Goal: Task Accomplishment & Management: Complete application form

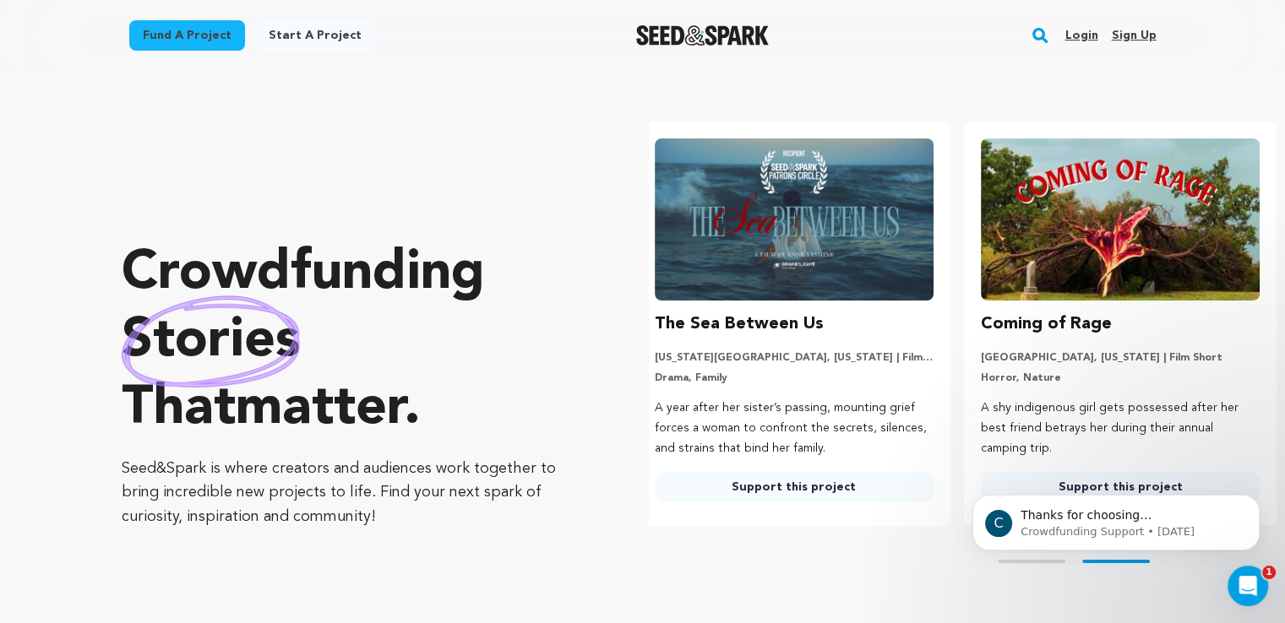
scroll to position [0, 339]
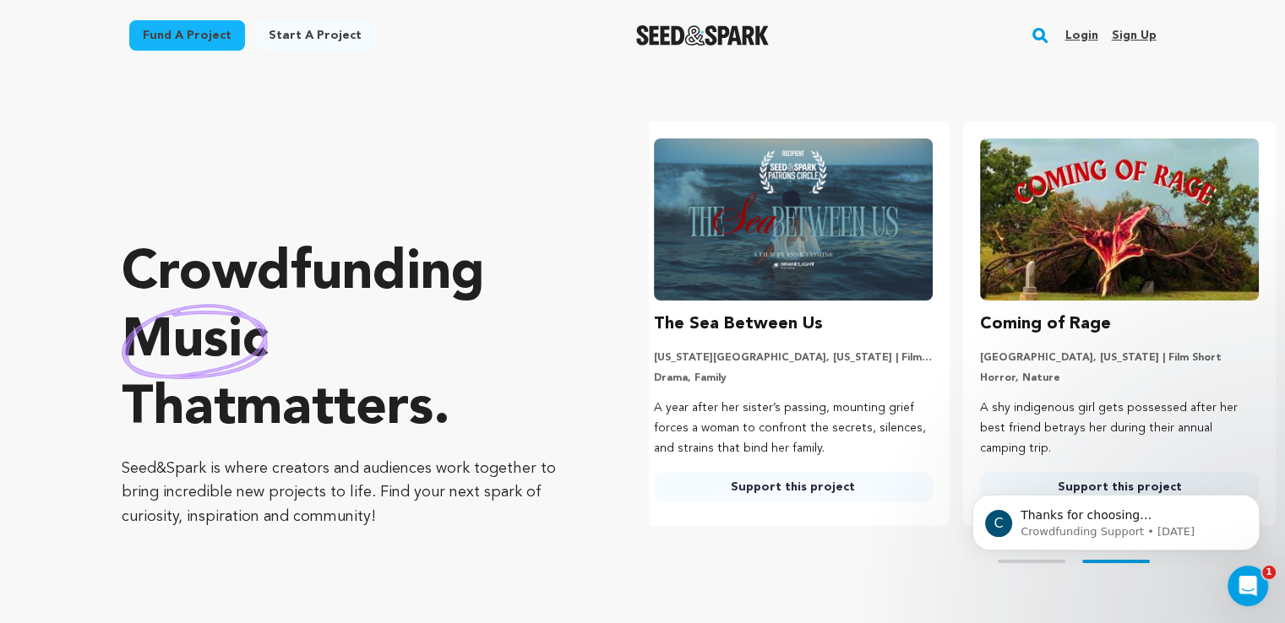
click at [1140, 34] on link "Sign up" at bounding box center [1133, 35] width 45 height 27
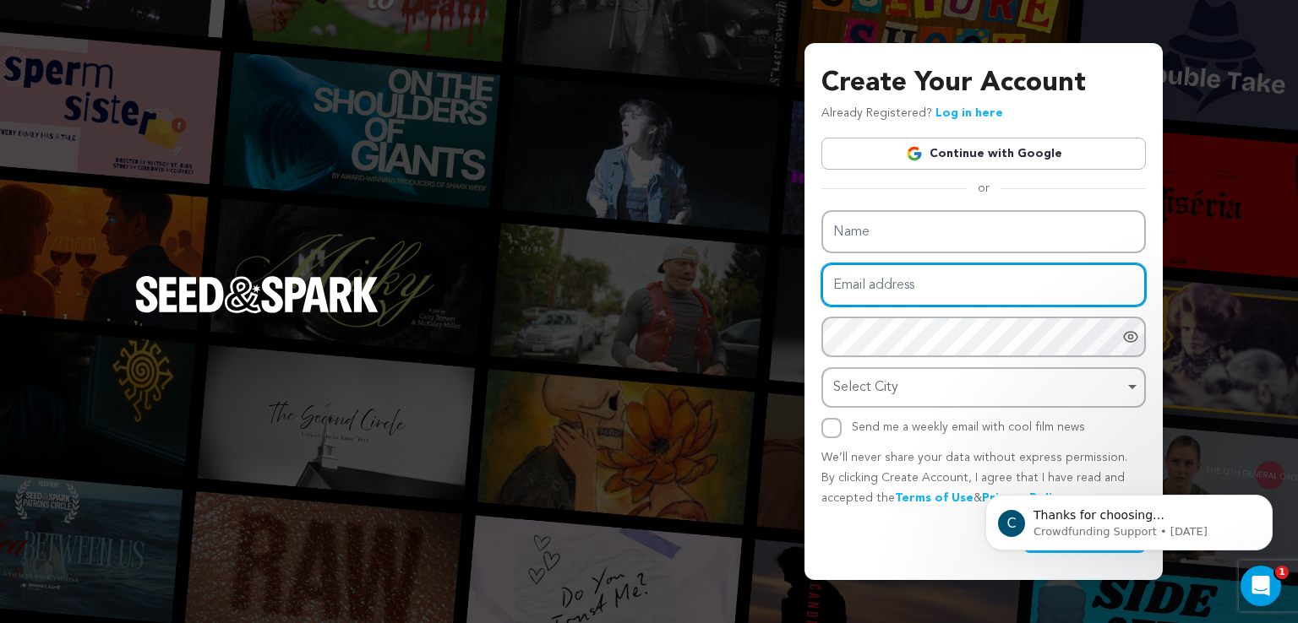
type input "liam.chen@tutamail.com"
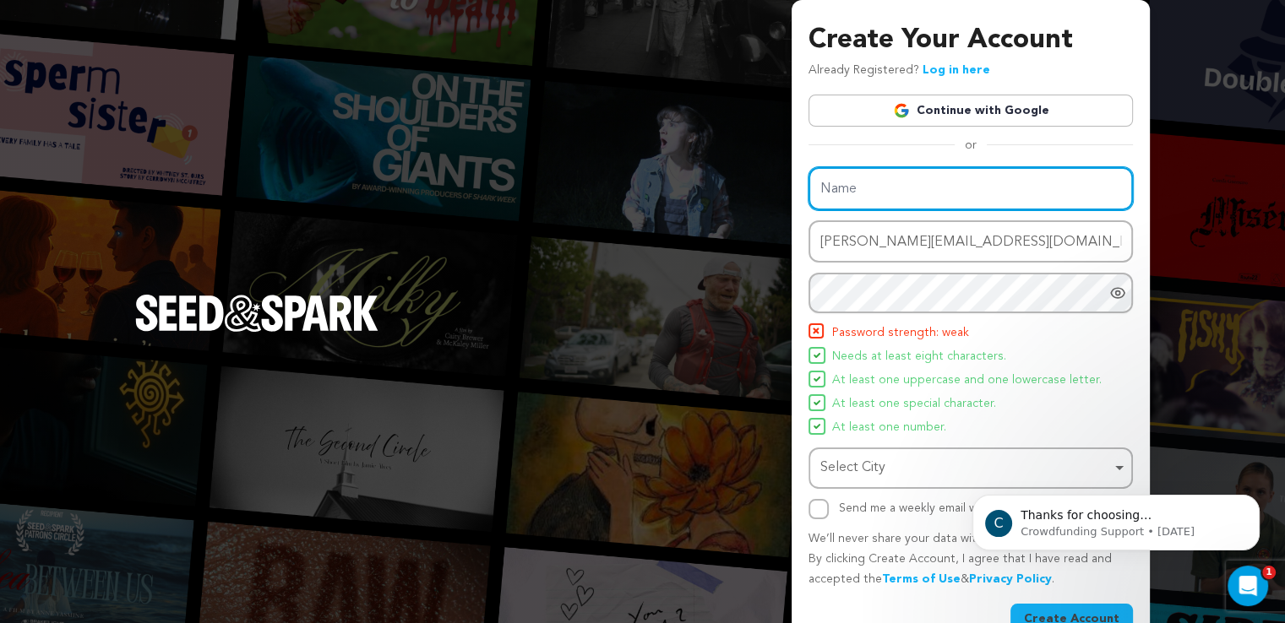
click at [909, 231] on div "Name Email address liam.chen@tutamail.com Password Password must have at least …" at bounding box center [971, 343] width 324 height 352
type input "Kazino Ekstra"
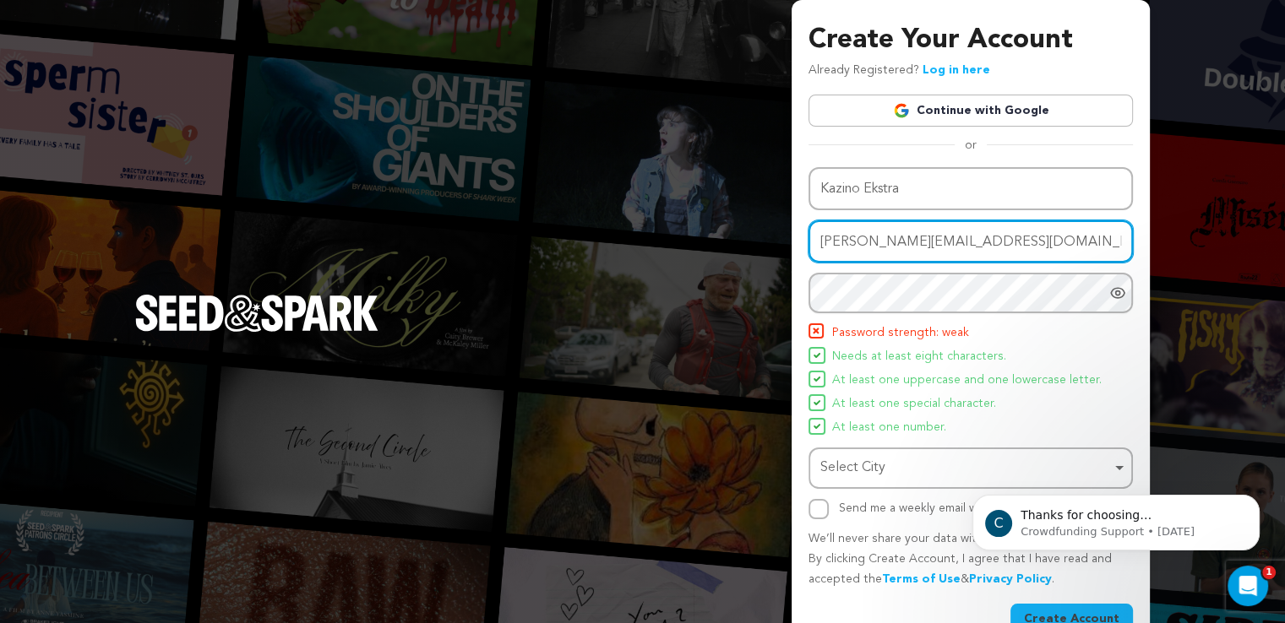
click at [895, 235] on input "liam.chen@tutamail.com" at bounding box center [971, 242] width 324 height 43
drag, startPoint x: 892, startPoint y: 252, endPoint x: 536, endPoint y: 306, distance: 359.8
click at [544, 306] on div "Create Your Account Already Registered? Log in here Continue with Google or eyJ…" at bounding box center [642, 331] width 1285 height 662
paste input "sofia.petrova"
type input "sofia.petrova@tutamail.com"
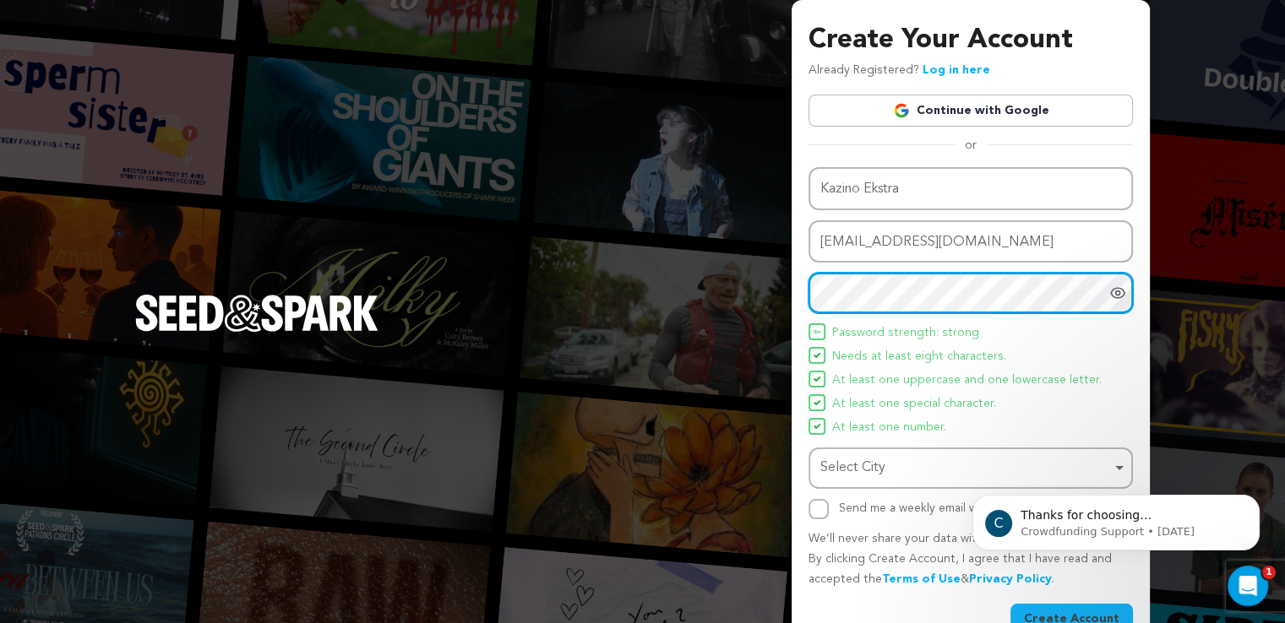
scroll to position [37, 0]
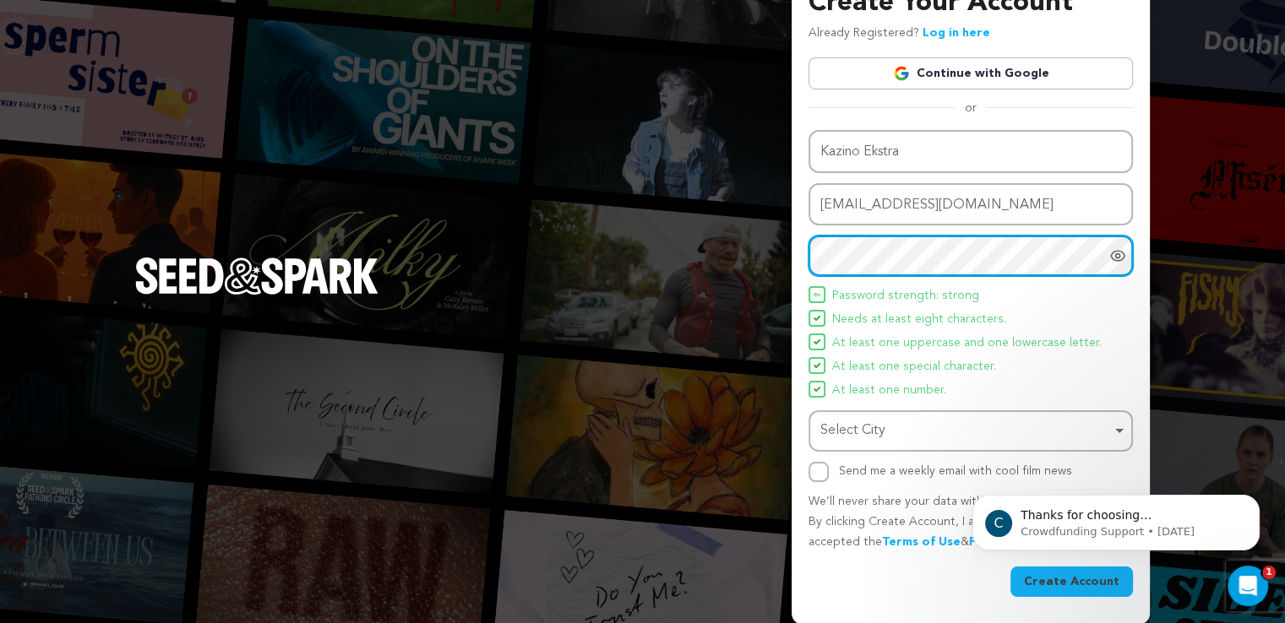
click at [901, 431] on div "Select City Remove item" at bounding box center [965, 431] width 291 height 25
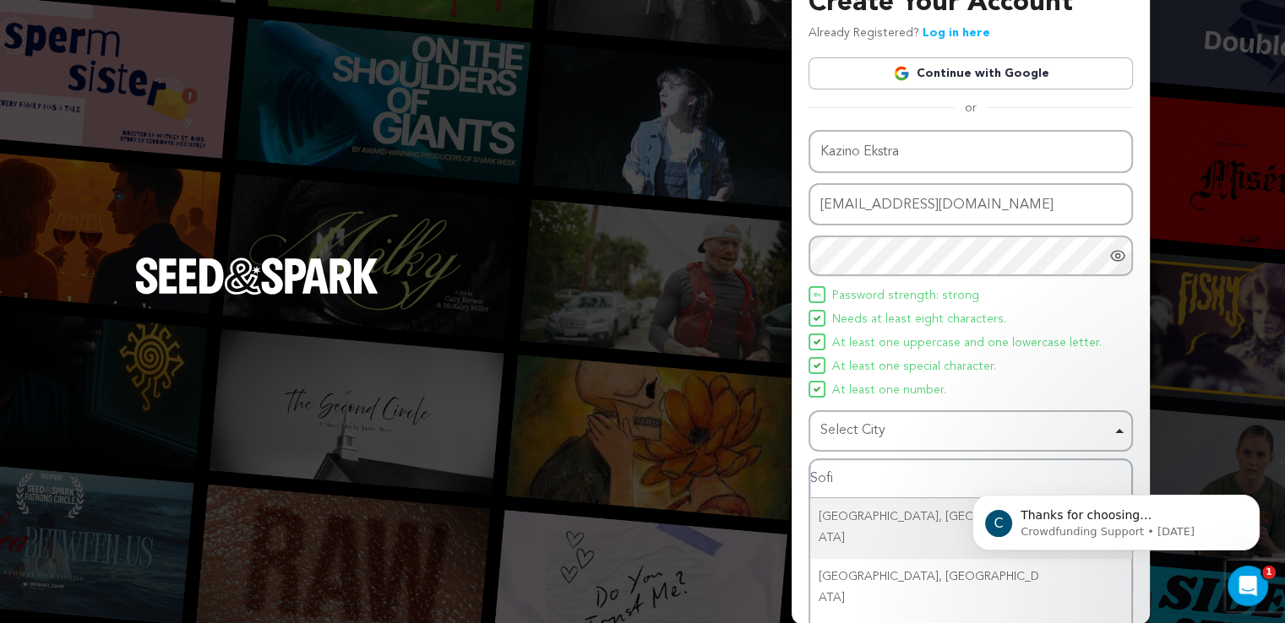
type input "Sofia"
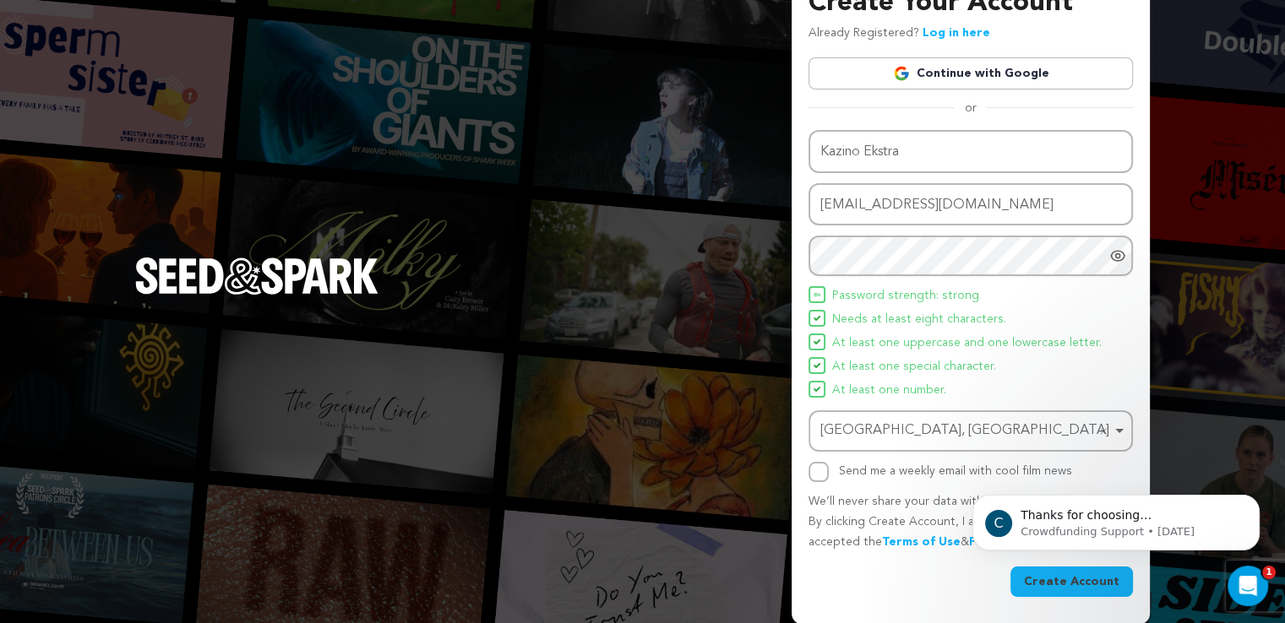
drag, startPoint x: 899, startPoint y: 535, endPoint x: 895, endPoint y: 525, distance: 11.0
click at [928, 438] on div "Sofiemyr, Norway Remove item" at bounding box center [965, 431] width 291 height 25
click at [811, 478] on input "Send me a weekly email with cool film news" at bounding box center [819, 472] width 20 height 20
checkbox input "true"
click at [1095, 582] on button "Create Account" at bounding box center [1071, 582] width 123 height 30
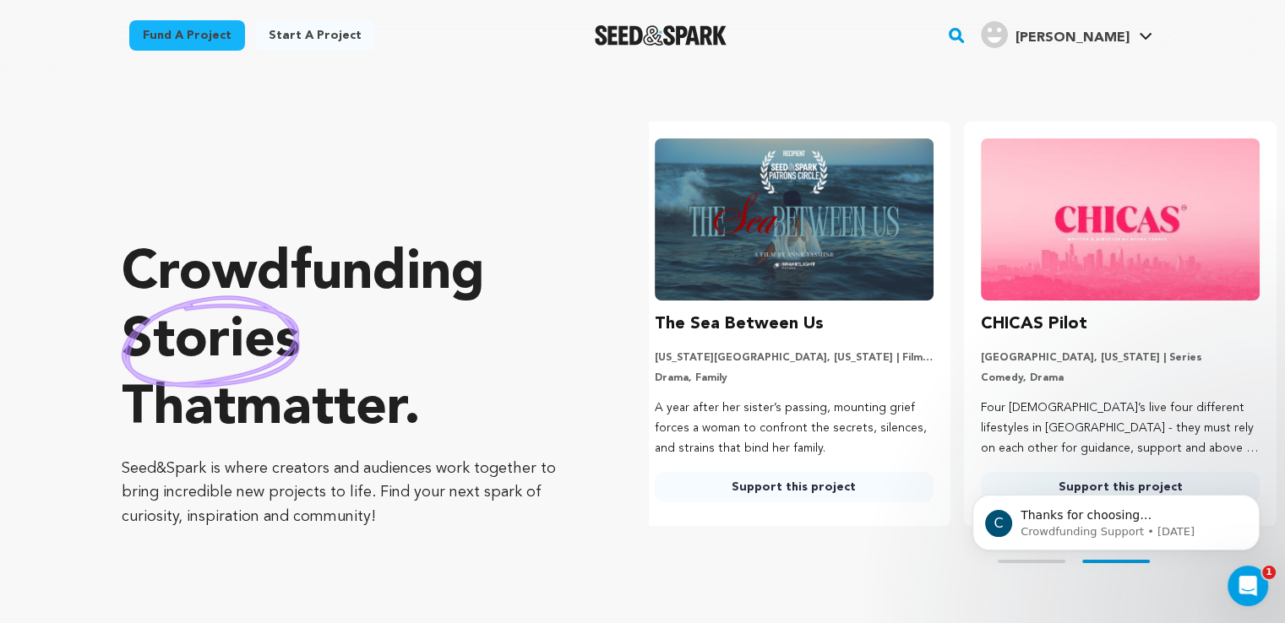
scroll to position [0, 339]
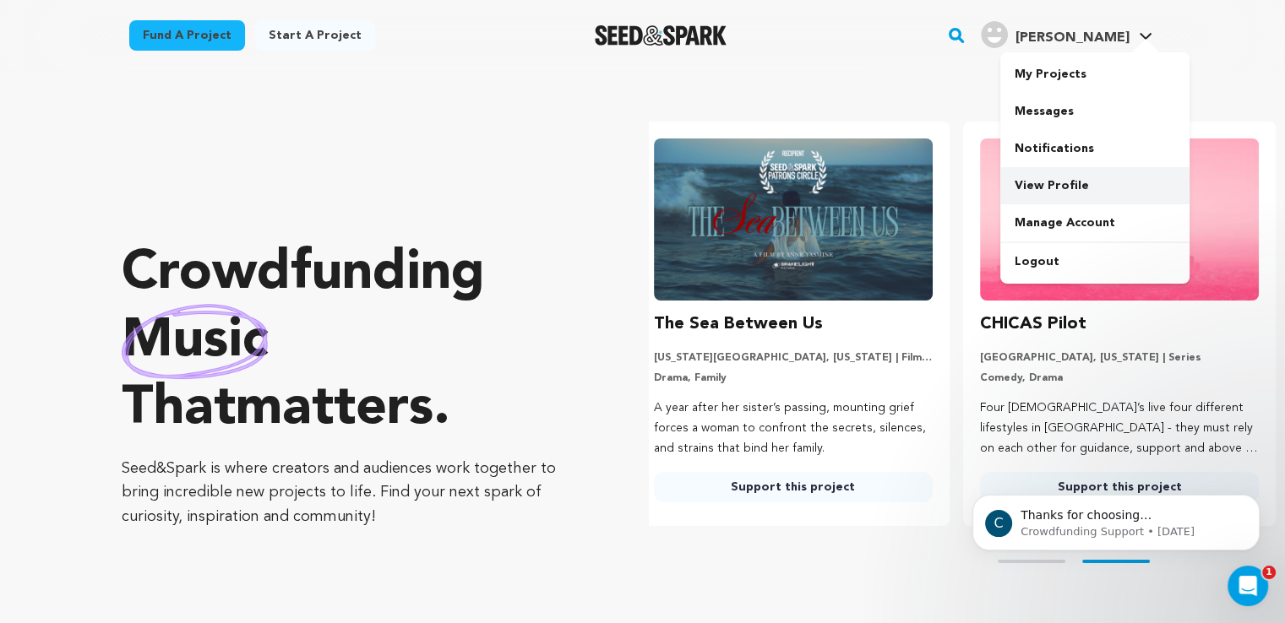
click at [1061, 183] on link "View Profile" at bounding box center [1094, 185] width 189 height 37
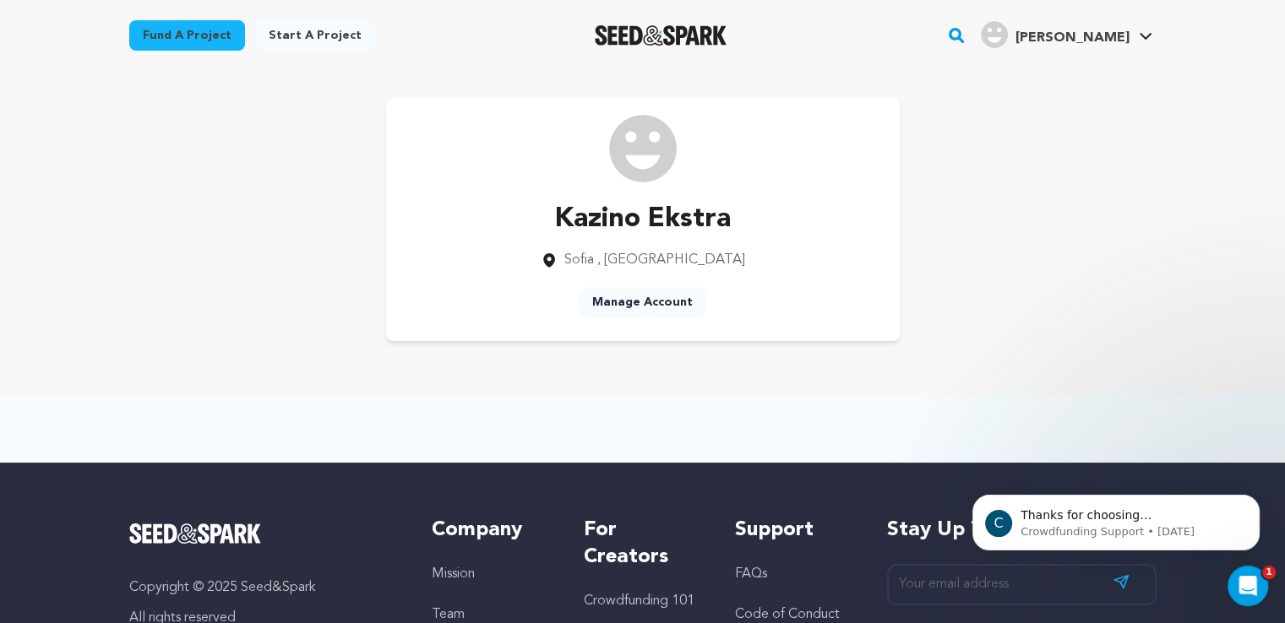
click at [637, 305] on link "Manage Account" at bounding box center [643, 302] width 128 height 30
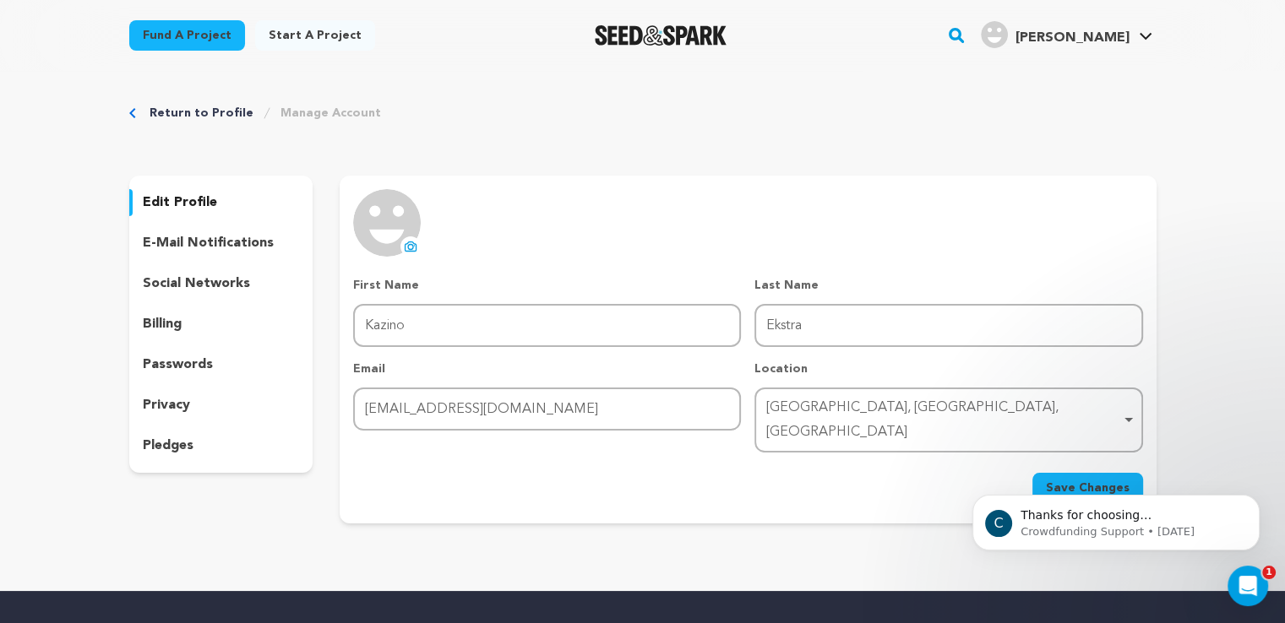
click at [411, 245] on icon at bounding box center [411, 247] width 14 height 14
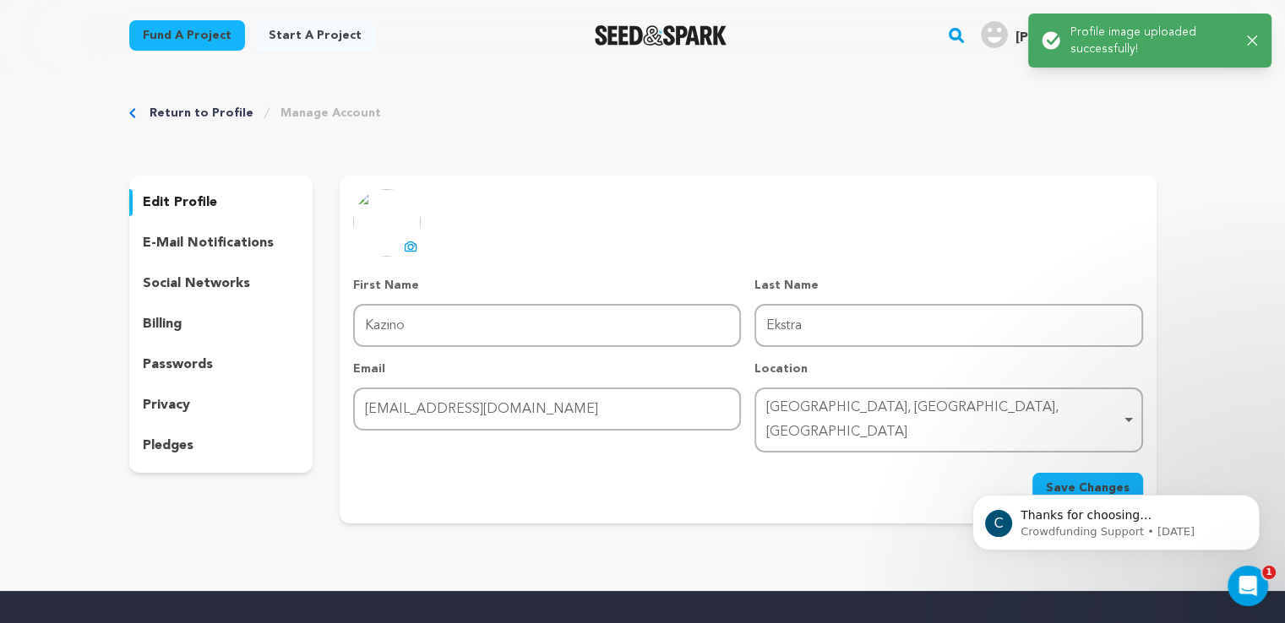
click html "C Thanks for choosing Seed&amp;Spark for your project! If you have any question…"
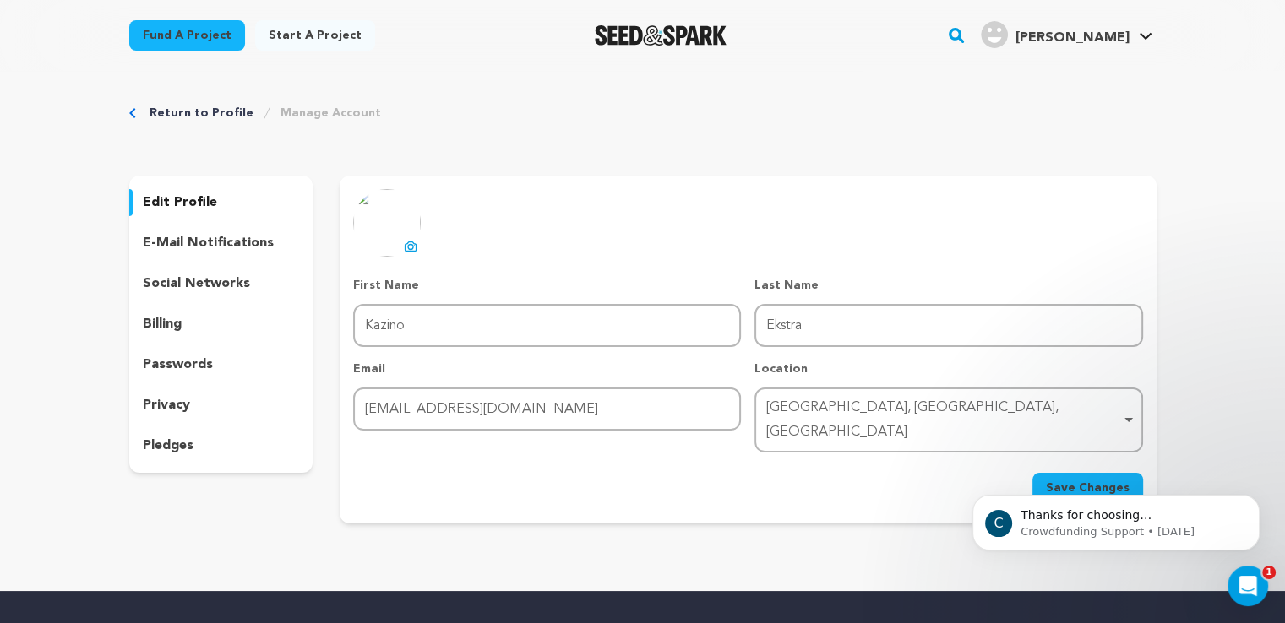
click at [1254, 41] on div "Success: Info: Warning: Error: Profile image uploaded successfully! Close notif…" at bounding box center [1149, 41] width 231 height 52
click at [1036, 63] on link "My Projects" at bounding box center [1094, 74] width 189 height 37
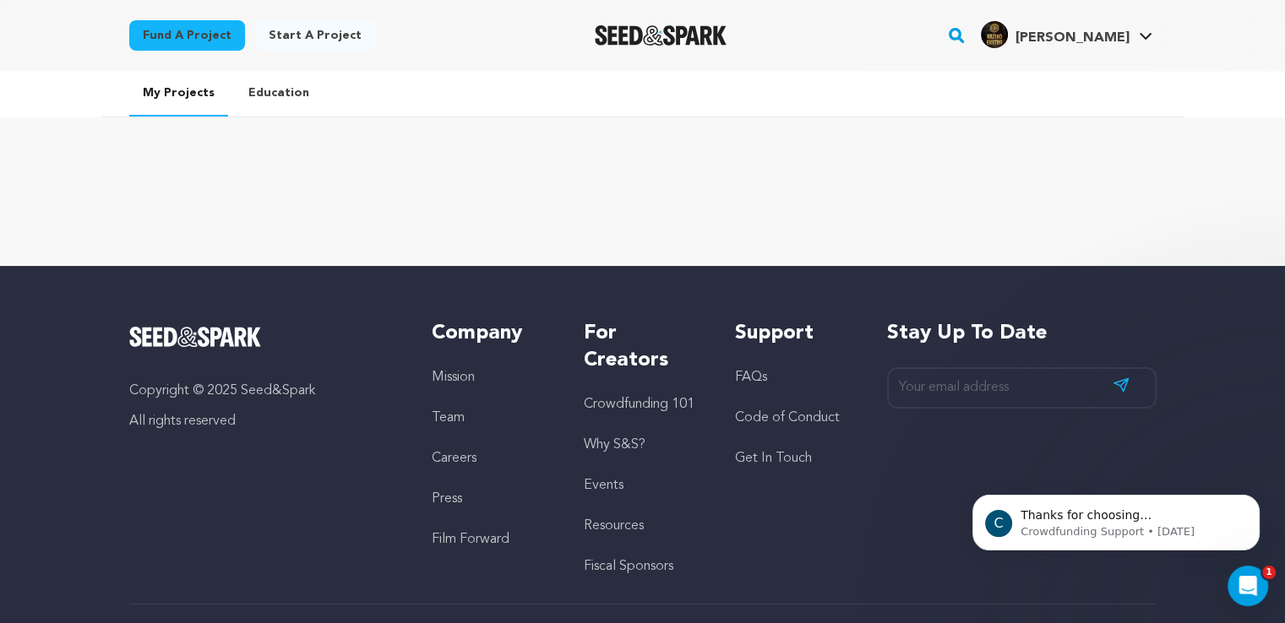
click at [301, 28] on link "Start a project" at bounding box center [315, 35] width 120 height 30
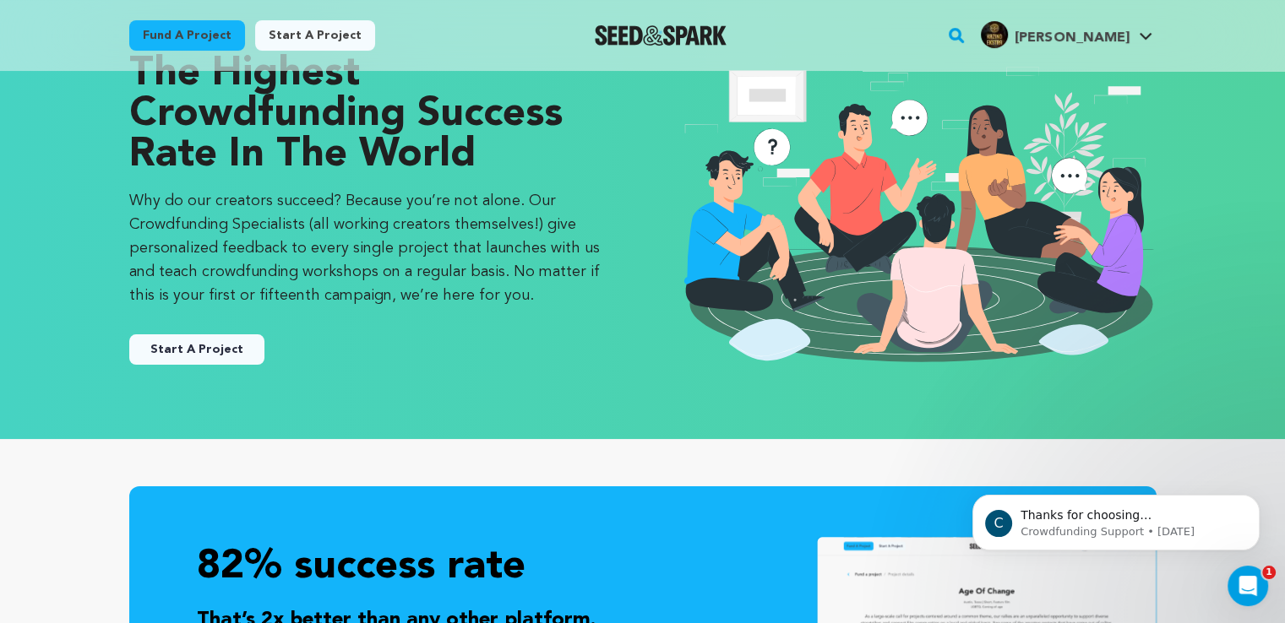
click at [219, 351] on button "Start A Project" at bounding box center [196, 350] width 135 height 30
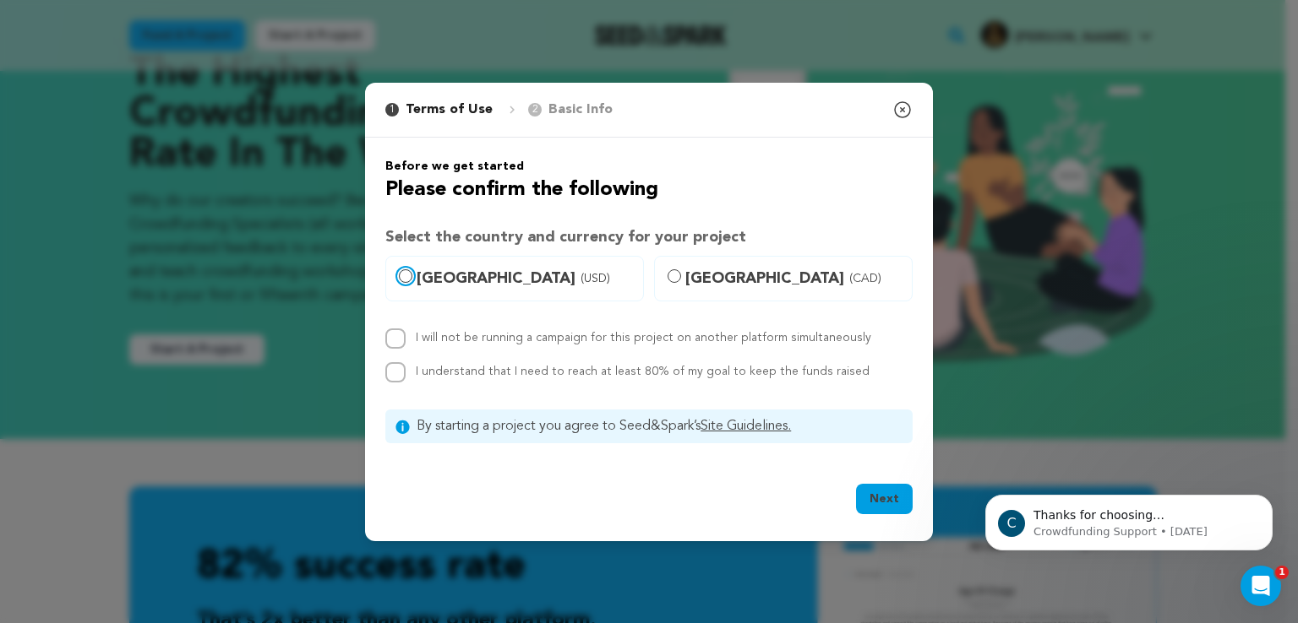
click at [411, 275] on input "United States (USD)" at bounding box center [406, 277] width 14 height 14
radio input "true"
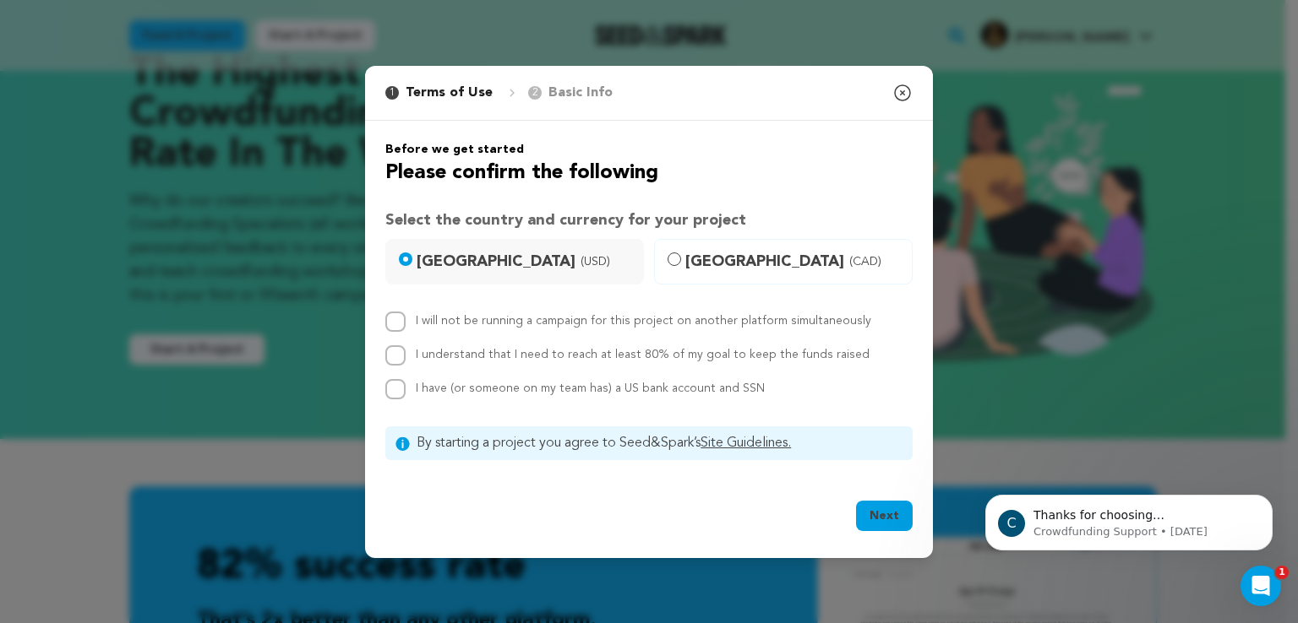
click at [689, 250] on span "Canada (CAD)" at bounding box center [793, 262] width 216 height 24
click at [681, 253] on input "Canada (CAD)" at bounding box center [674, 260] width 14 height 14
radio input "true"
click at [683, 253] on label "Canada (CAD)" at bounding box center [783, 262] width 259 height 46
click at [681, 253] on input "Canada (CAD)" at bounding box center [674, 260] width 14 height 14
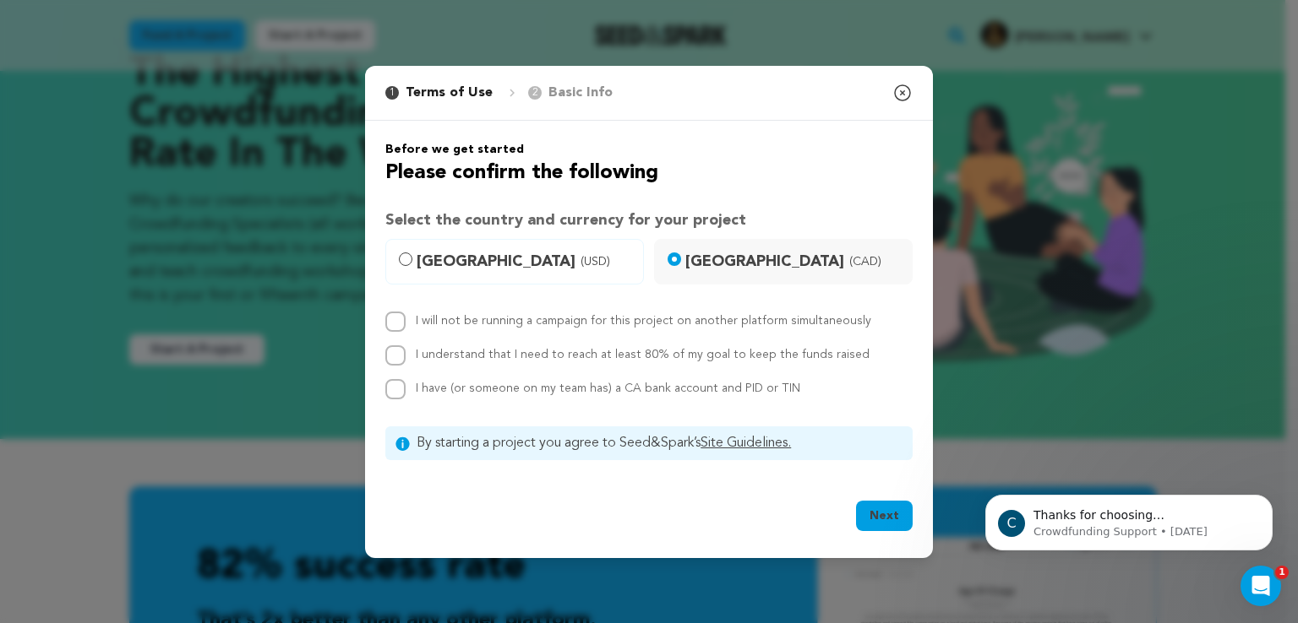
click at [395, 253] on label "United States (USD)" at bounding box center [514, 262] width 259 height 46
click at [399, 253] on input "United States (USD)" at bounding box center [406, 260] width 14 height 14
radio input "true"
click at [395, 324] on input "I will not be running a campaign for this project on another platform simultane…" at bounding box center [395, 322] width 20 height 20
checkbox input "true"
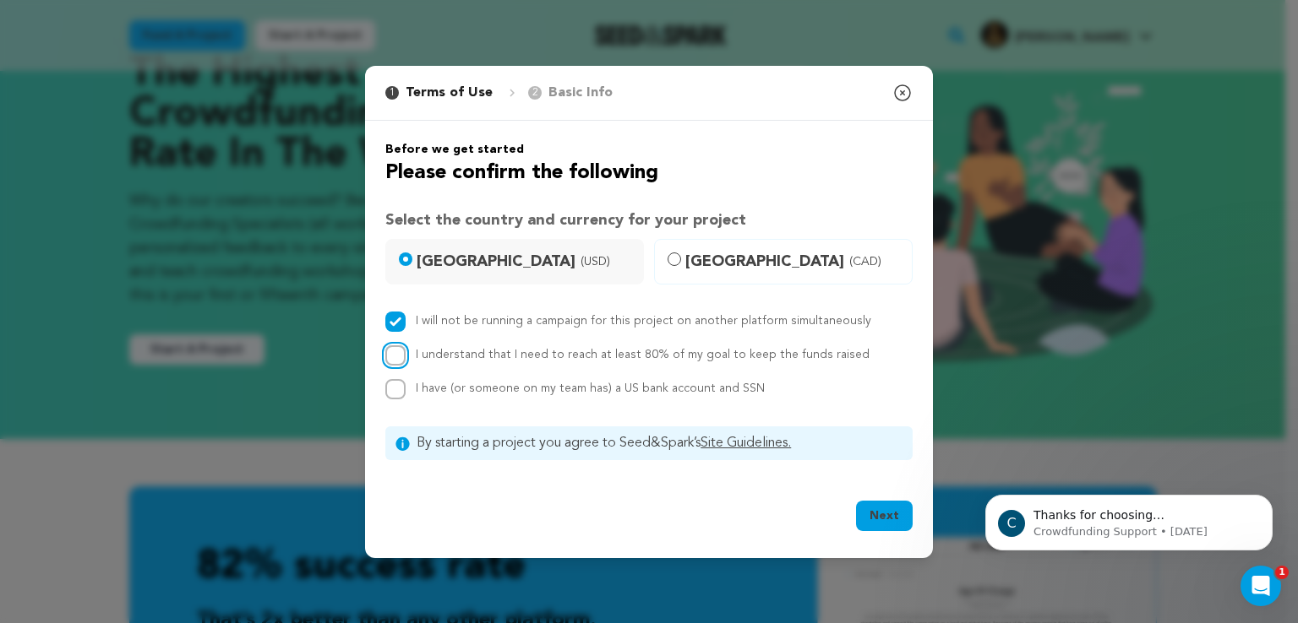
click at [397, 352] on input "I understand that I need to reach at least 80% of my goal to keep the funds rai…" at bounding box center [395, 356] width 20 height 20
checkbox input "true"
click at [399, 391] on input "I have (or someone on my team has) a US bank account and SSN" at bounding box center [395, 389] width 20 height 20
checkbox input "true"
click at [902, 529] on div "Next" at bounding box center [884, 519] width 57 height 37
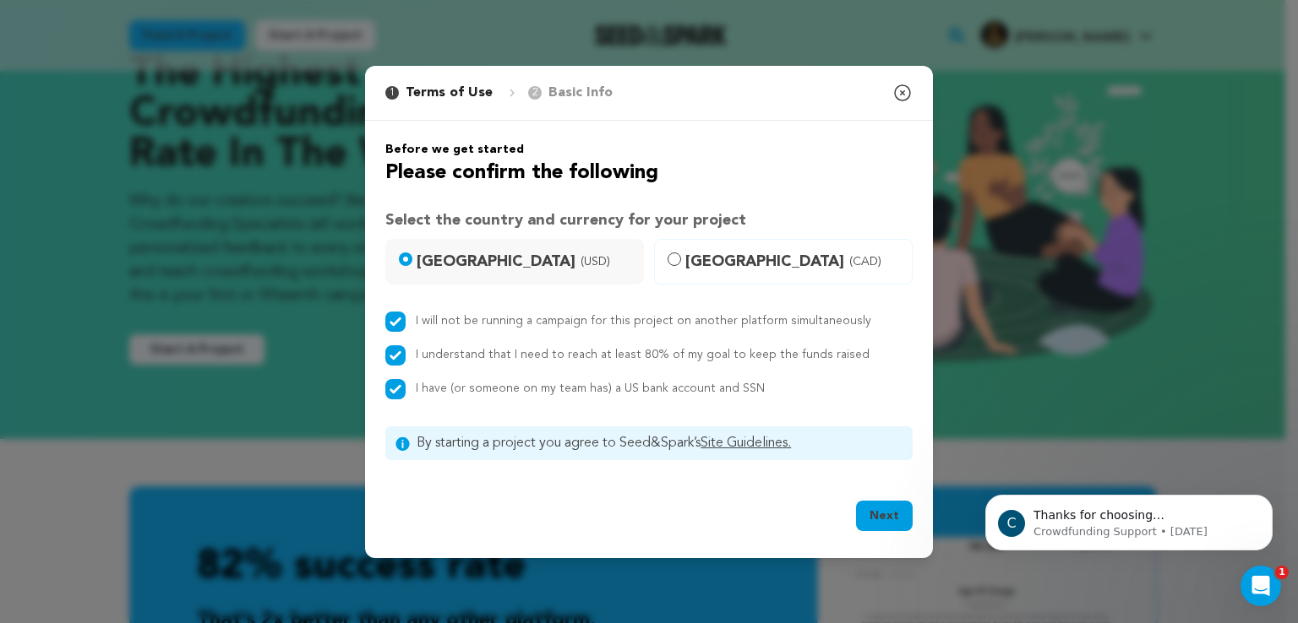
drag, startPoint x: 896, startPoint y: 519, endPoint x: 886, endPoint y: 515, distance: 9.9
click at [896, 520] on button "Next" at bounding box center [884, 516] width 57 height 30
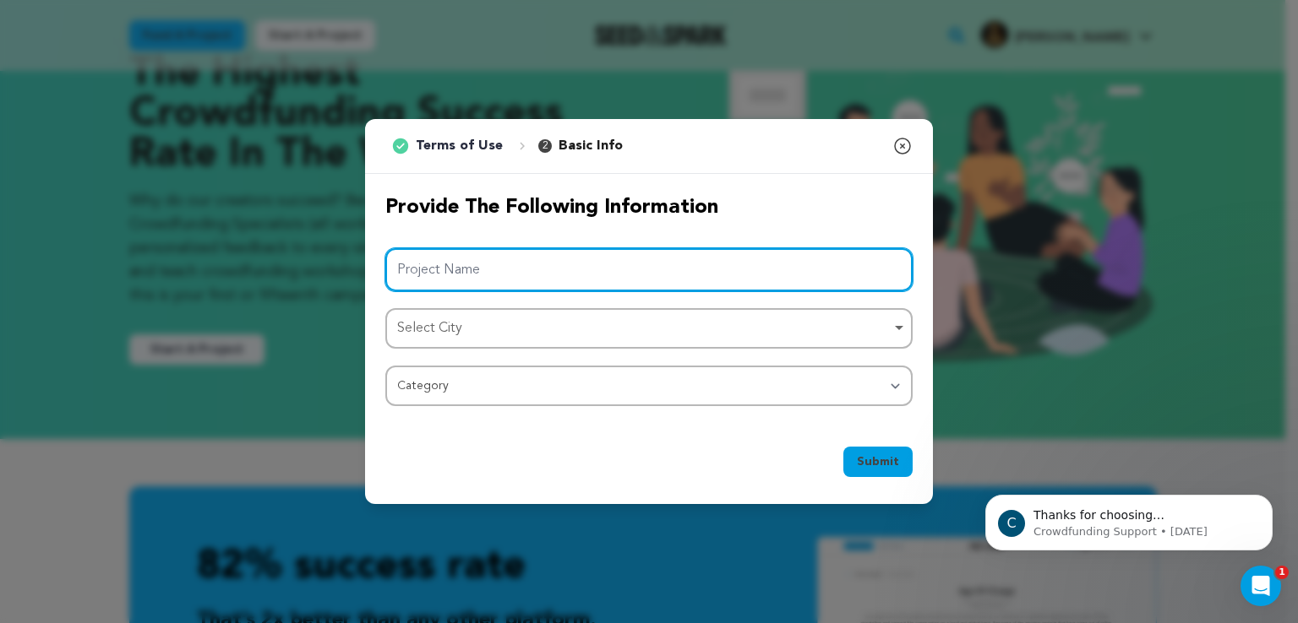
click at [554, 274] on input "Project Name" at bounding box center [648, 269] width 527 height 43
click at [546, 319] on div "Select City Remove item" at bounding box center [643, 329] width 493 height 25
type input "Kazino Ekstra"
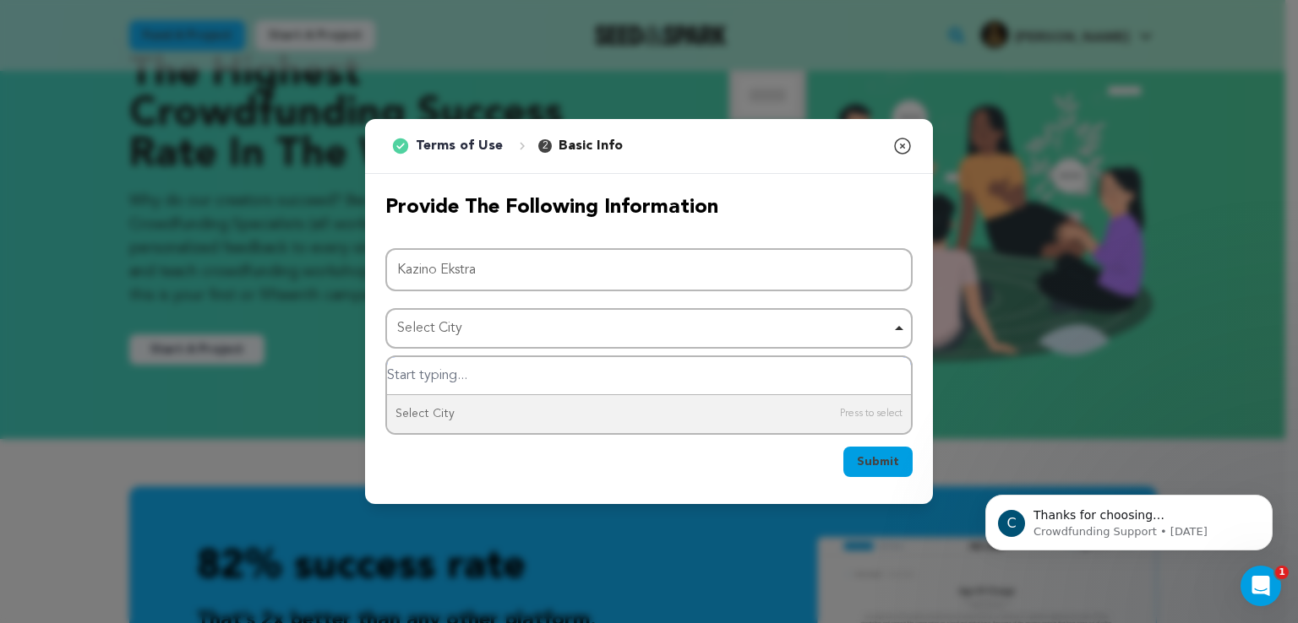
type input "T"
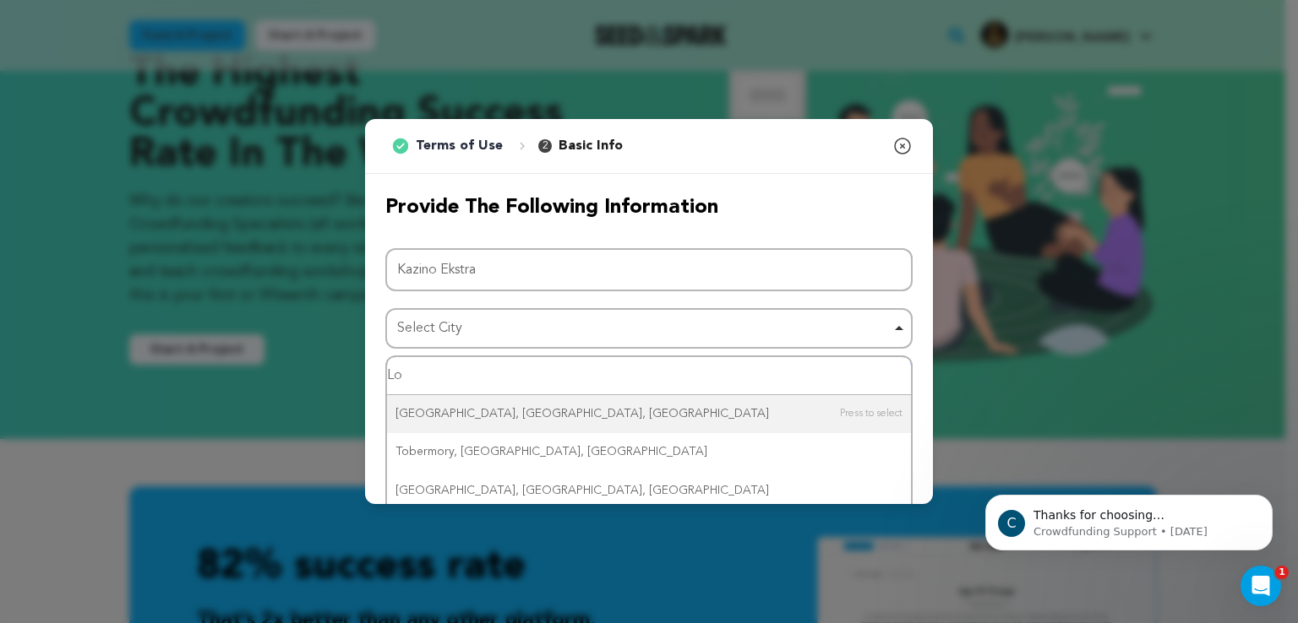
type input "Los"
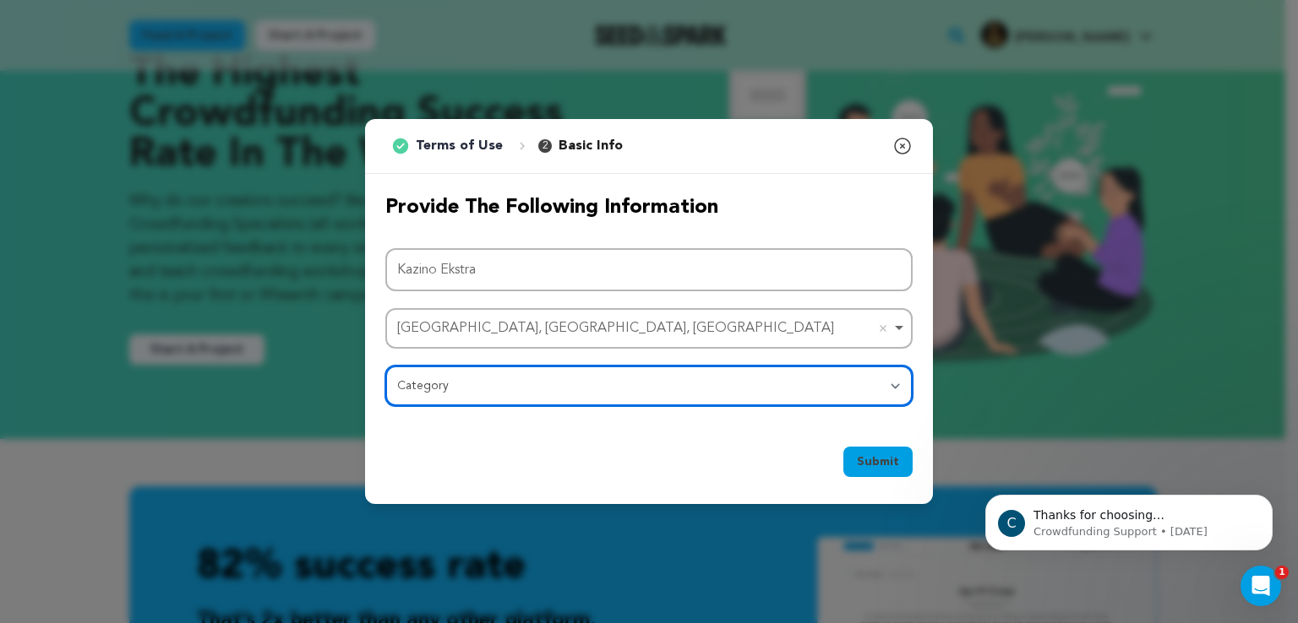
click at [436, 389] on select "Category Film Feature Film Short Series Film Festival Company Music Video VR Ex…" at bounding box center [648, 386] width 527 height 41
select select "10891"
click at [385, 366] on select "Category Film Feature Film Short Series Film Festival Company Music Video VR Ex…" at bounding box center [648, 386] width 527 height 41
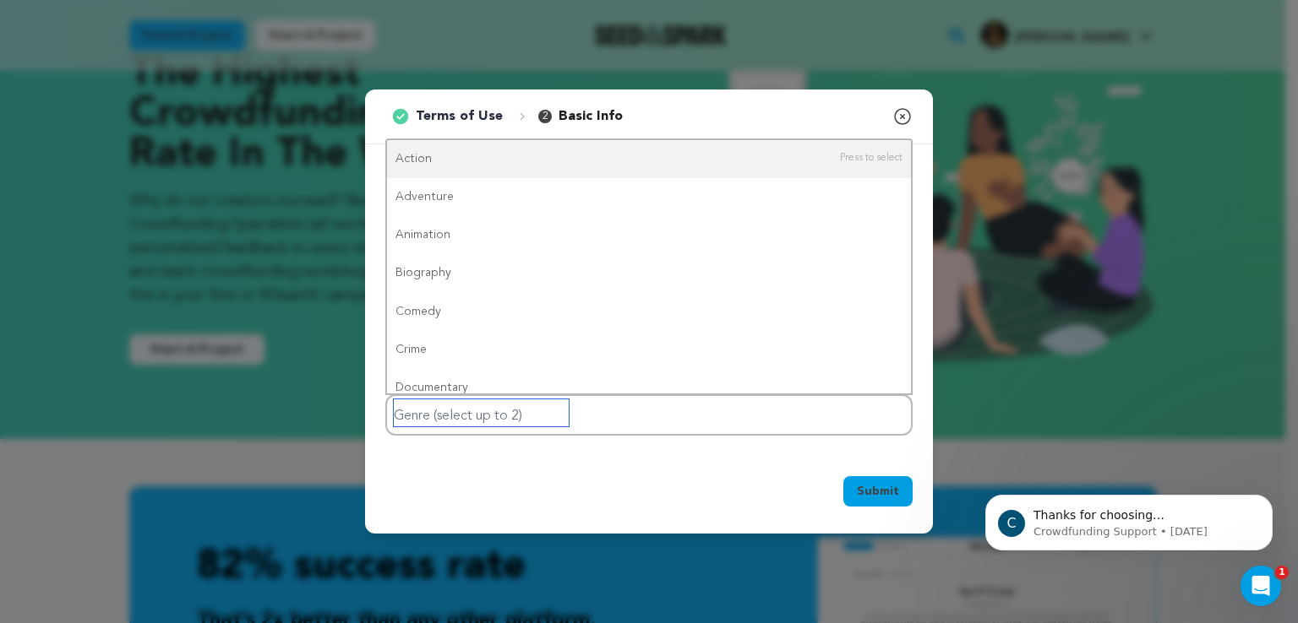
click at [497, 412] on input "Genre (select up to 2)" at bounding box center [481, 413] width 175 height 27
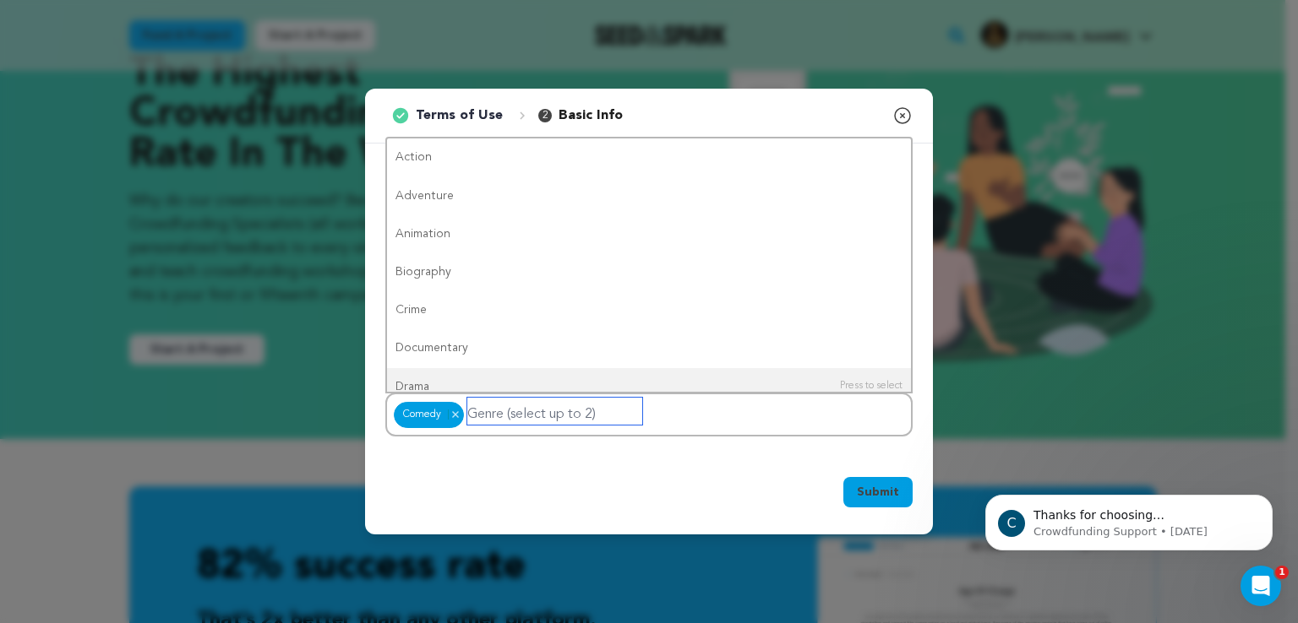
click at [522, 406] on input "Genre (select up to 2)" at bounding box center [554, 411] width 175 height 27
click at [521, 411] on input "Genre (select up to 2)" at bounding box center [554, 411] width 175 height 27
type input "e"
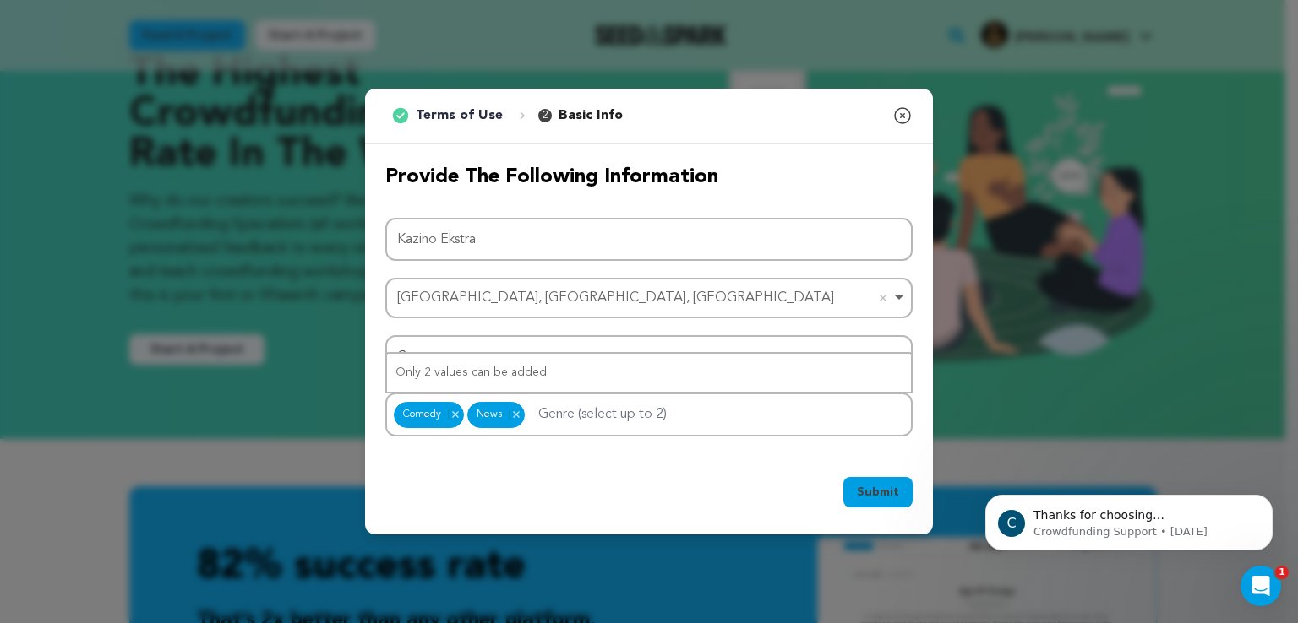
click at [870, 487] on span "Submit" at bounding box center [878, 492] width 42 height 17
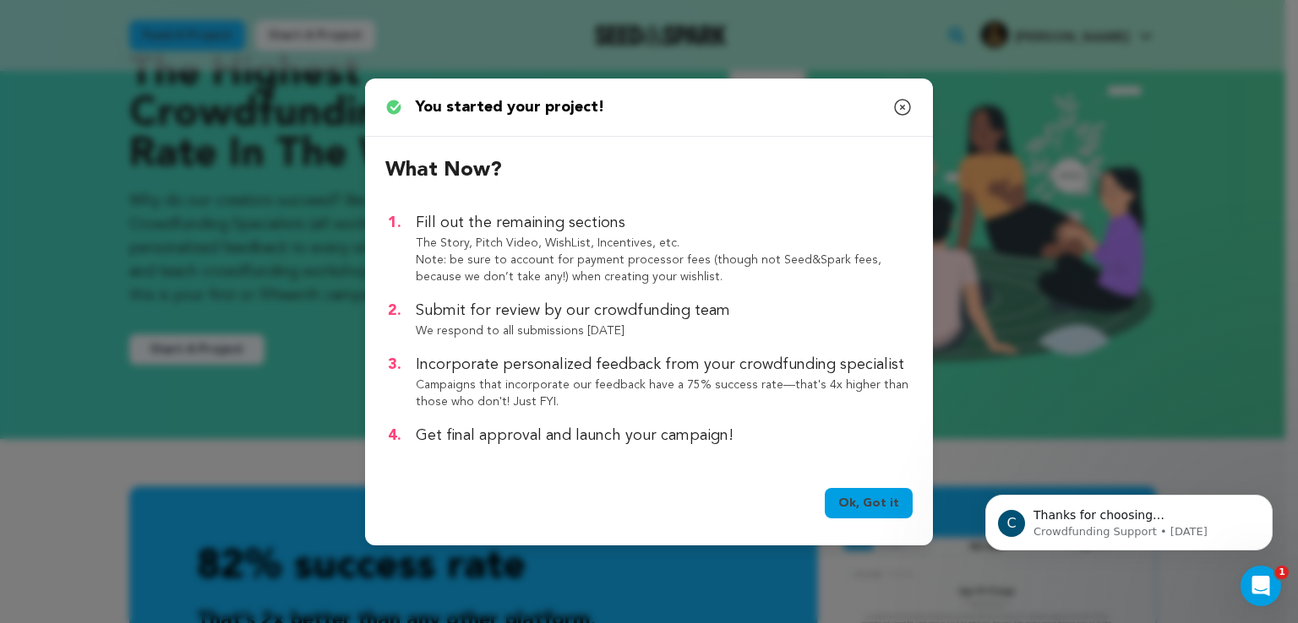
click at [883, 502] on link "Ok, Got it" at bounding box center [869, 503] width 88 height 30
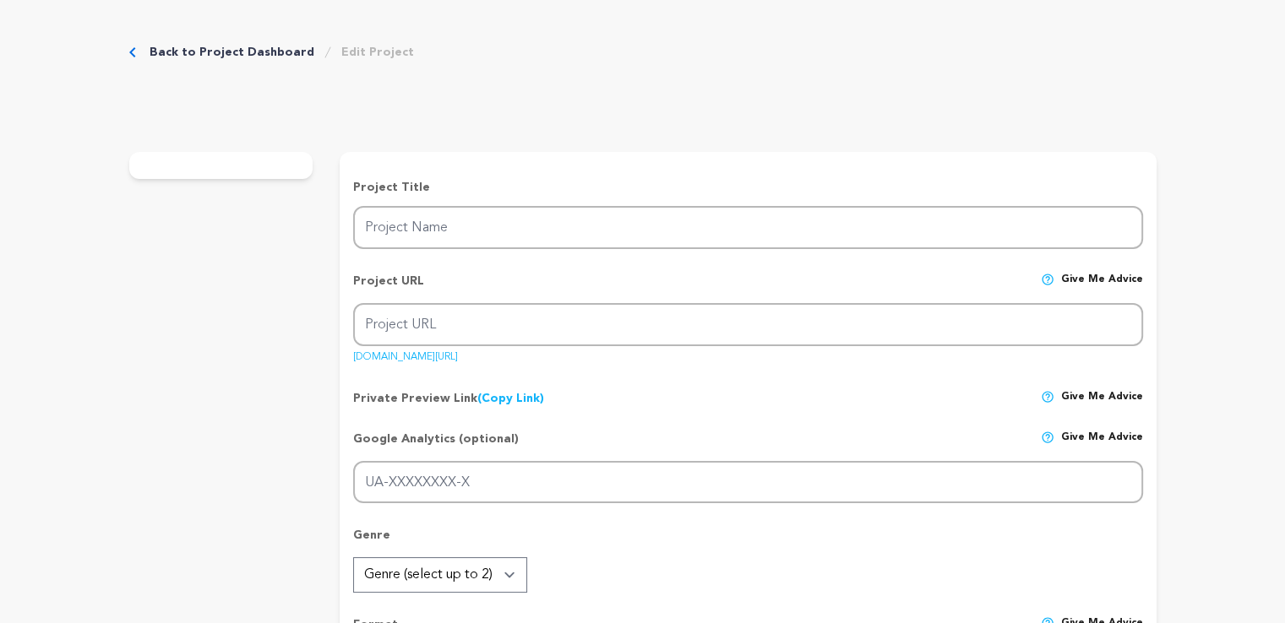
type input "Kazino Ekstra"
type input "kazino-ekstra"
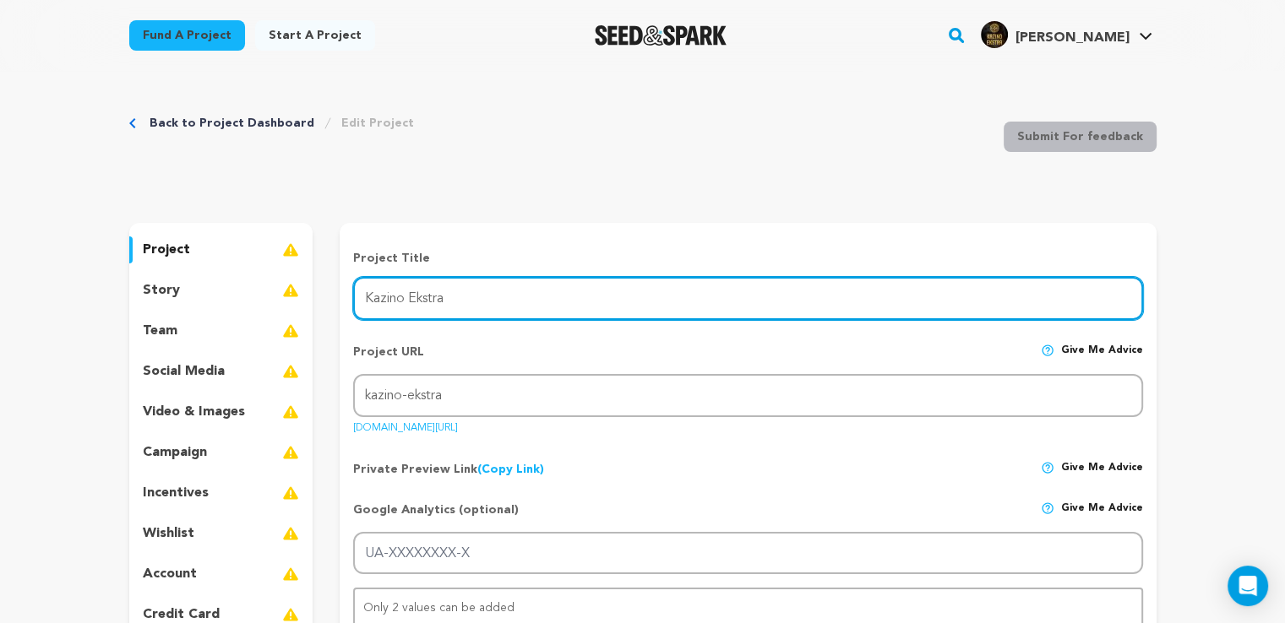
click at [486, 295] on input "Kazino Ekstra" at bounding box center [747, 298] width 789 height 43
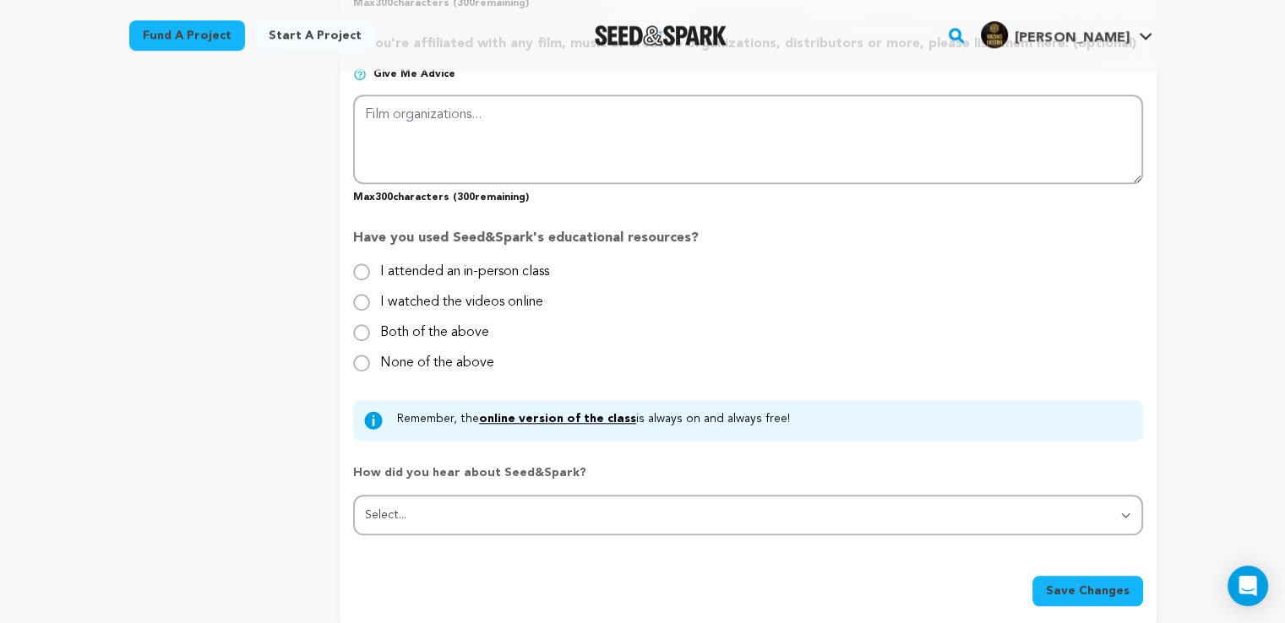
scroll to position [1774, 0]
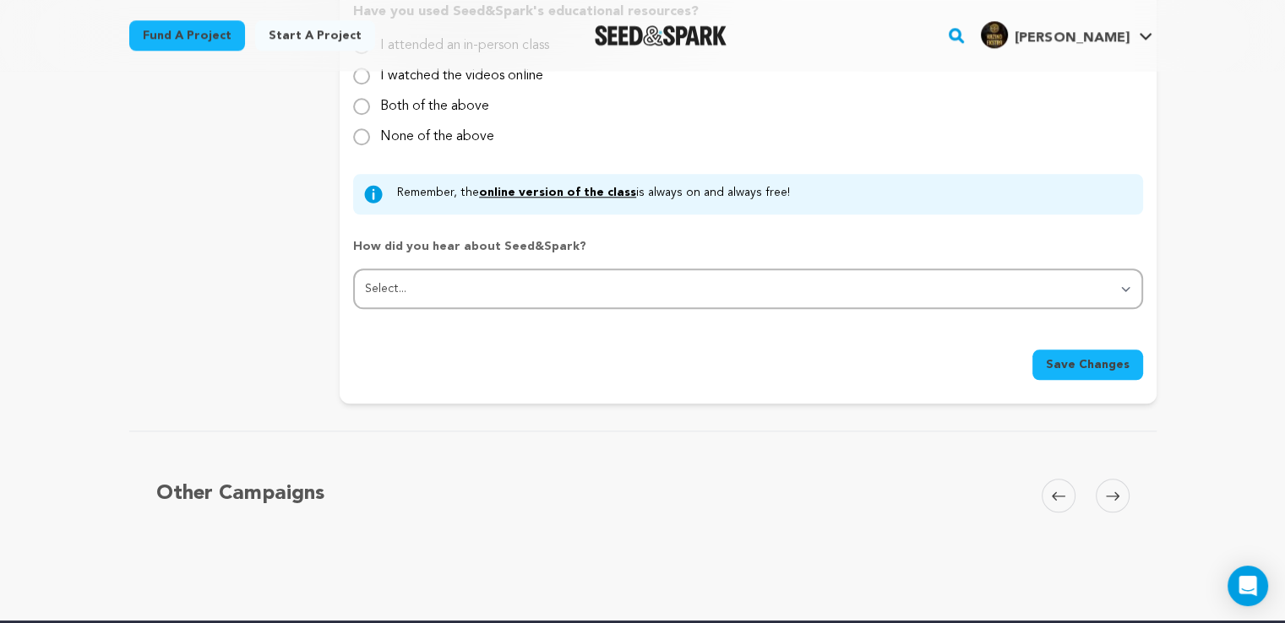
click at [1095, 364] on span "Save Changes" at bounding box center [1088, 365] width 84 height 17
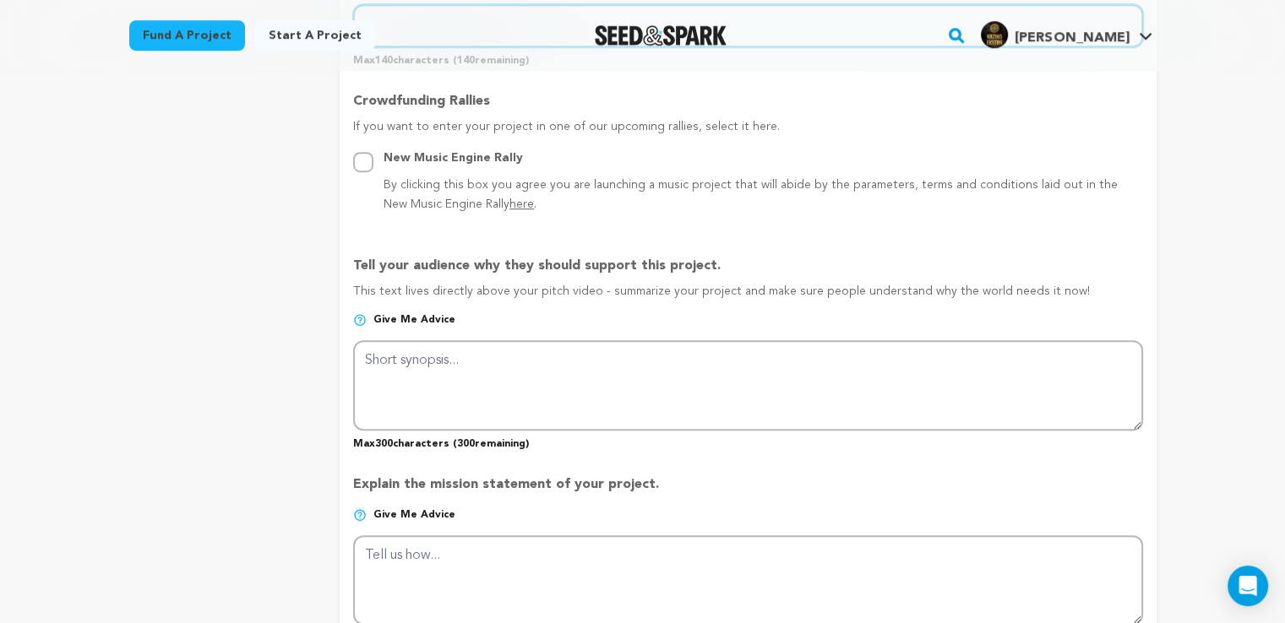
scroll to position [659, 0]
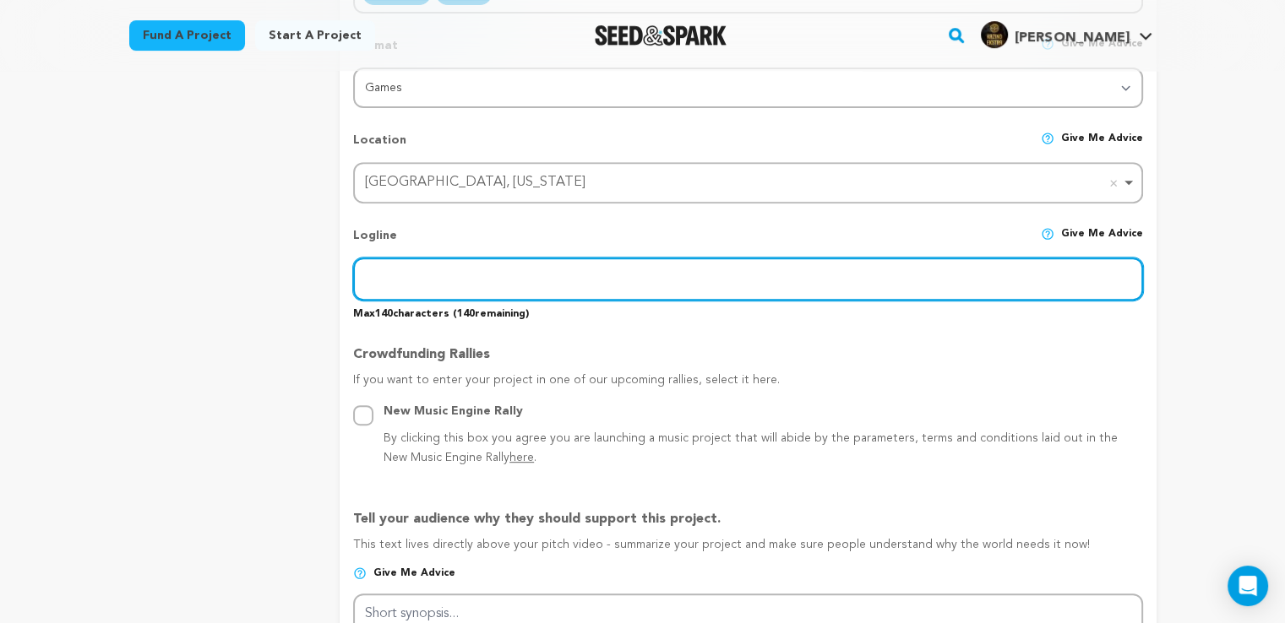
click at [495, 275] on input "text" at bounding box center [747, 279] width 789 height 43
paste input "KazinoEkstra е платформа, която помага на играчите да избират най-добрите онлай…"
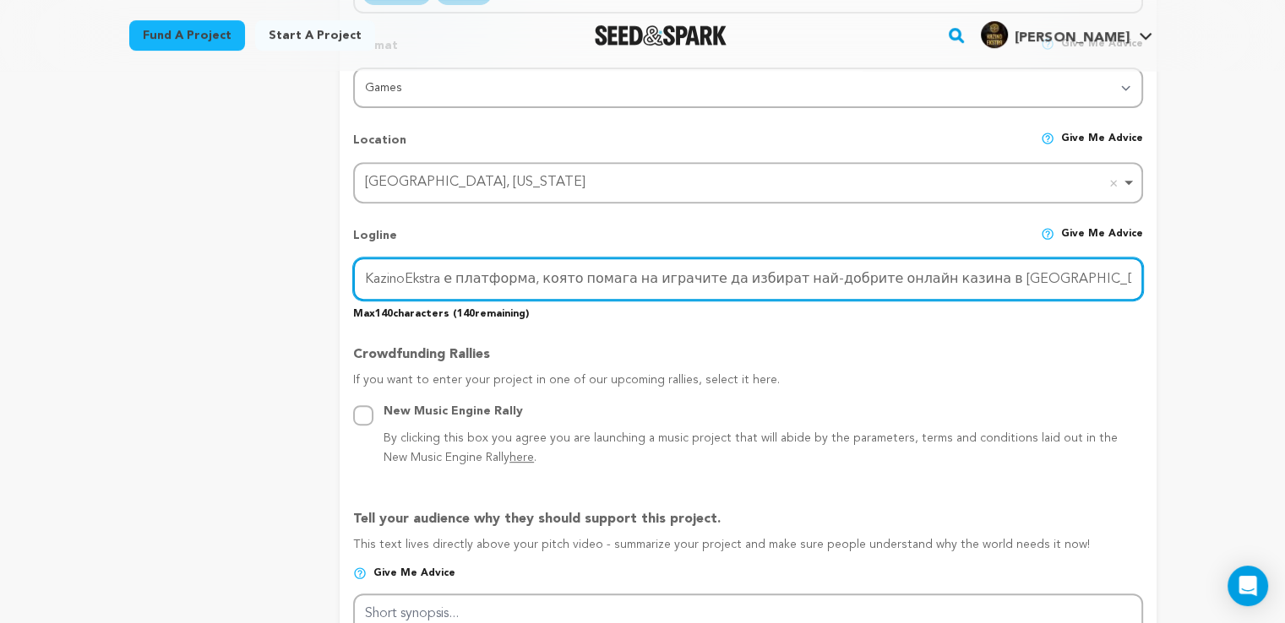
scroll to position [0, 171]
drag, startPoint x: 854, startPoint y: 277, endPoint x: 1176, endPoint y: 261, distance: 322.3
click at [1176, 261] on div "Back to Project Dashboard Edit Project Submit For feedback Submit For feedback …" at bounding box center [642, 574] width 1081 height 2324
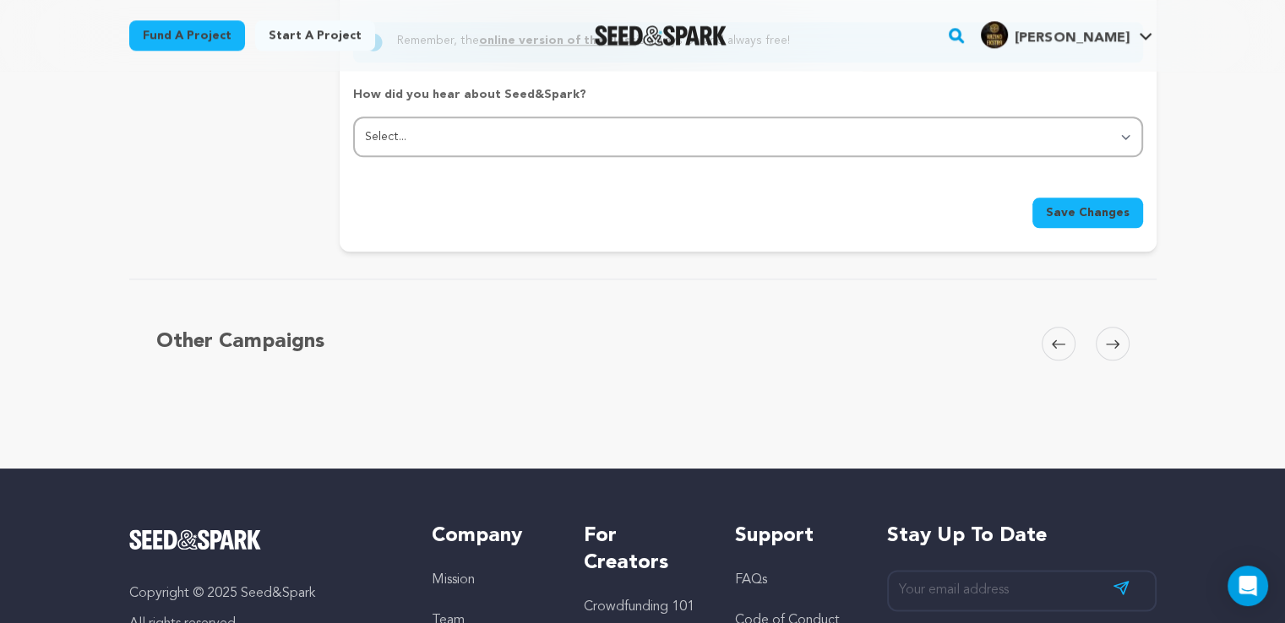
type input "KazinoEkstra е платформа, която помага на играчите да избират най-добрите онлай…"
click at [1097, 204] on span "Save Changes" at bounding box center [1088, 212] width 84 height 17
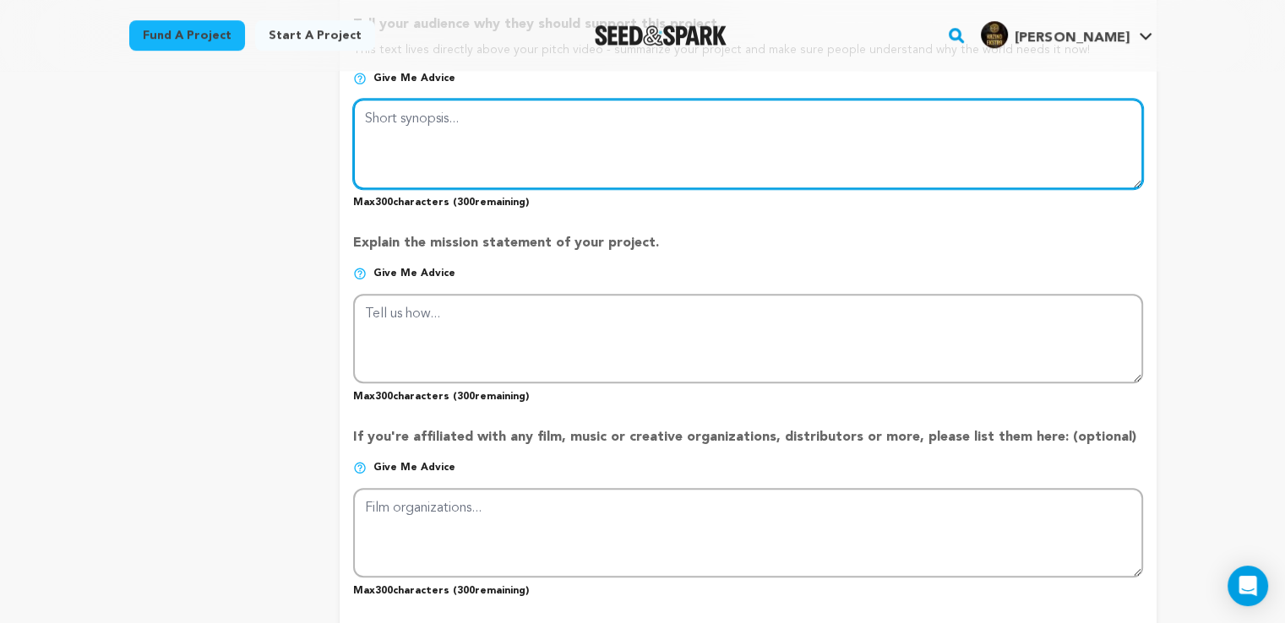
scroll to position [1081, 0]
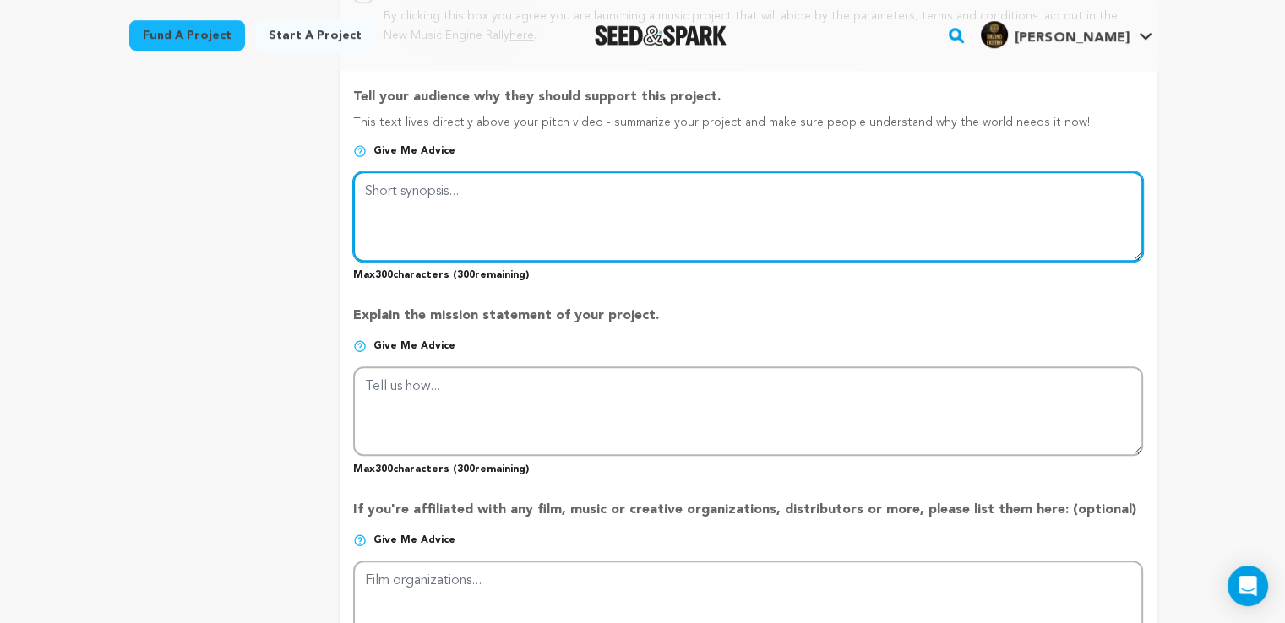
paste textarea "KazinoEkstra е платформа, създадена да помага на играчите да откриват най-добри…"
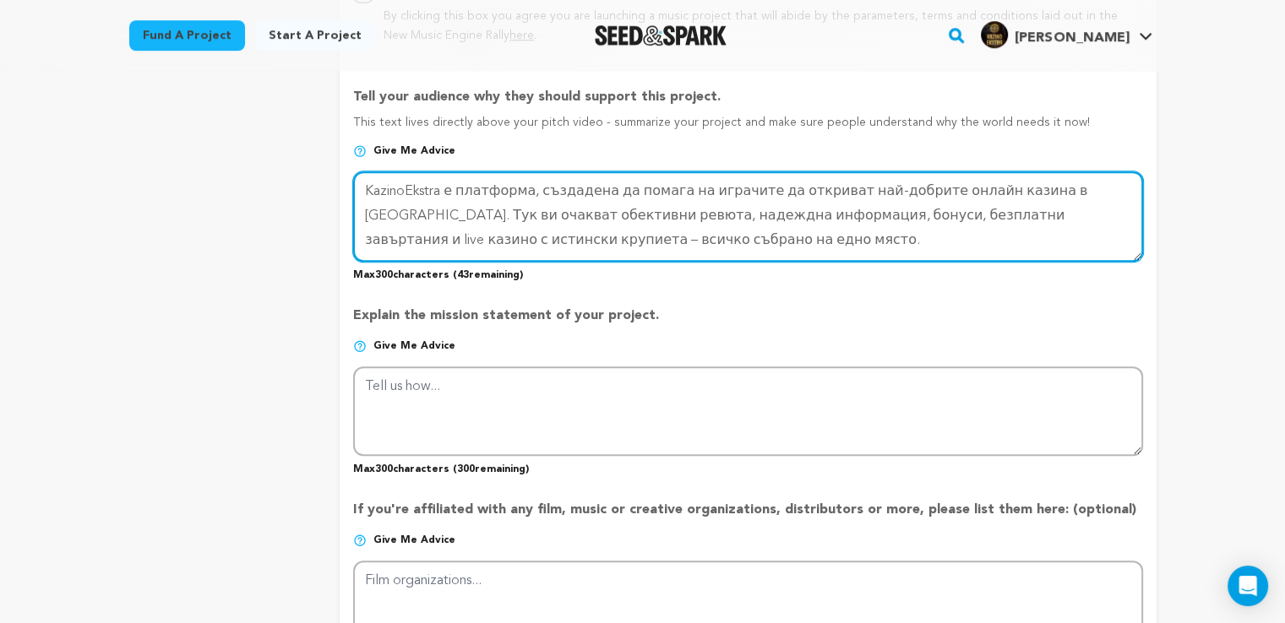
scroll to position [14, 0]
type textarea "KazinoEkstra е платформа, създадена да помага на играчите да откриват най-добри…"
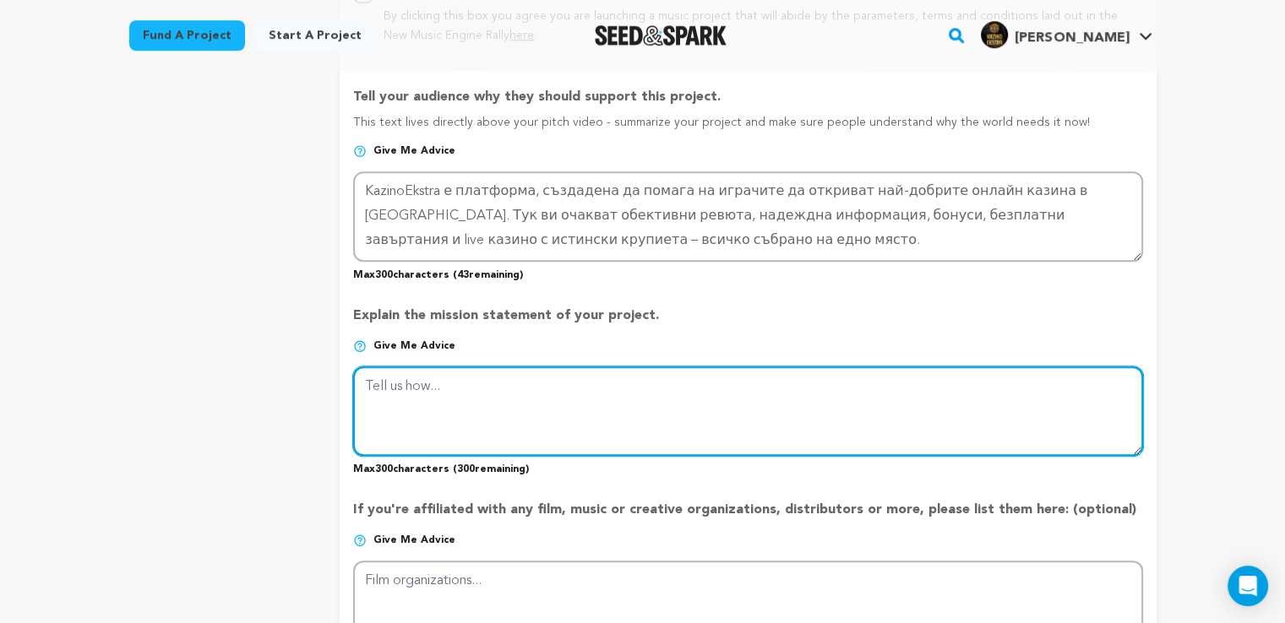
click at [534, 406] on textarea at bounding box center [747, 412] width 789 height 90
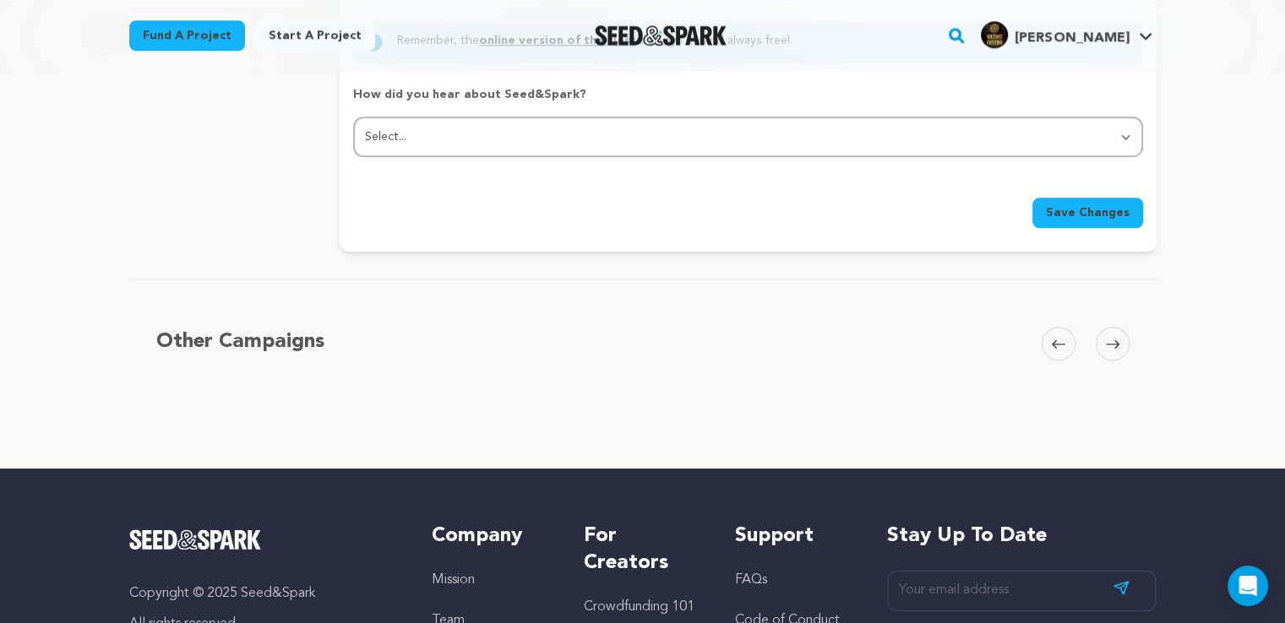
click at [1068, 198] on button "Save Changes" at bounding box center [1087, 213] width 111 height 30
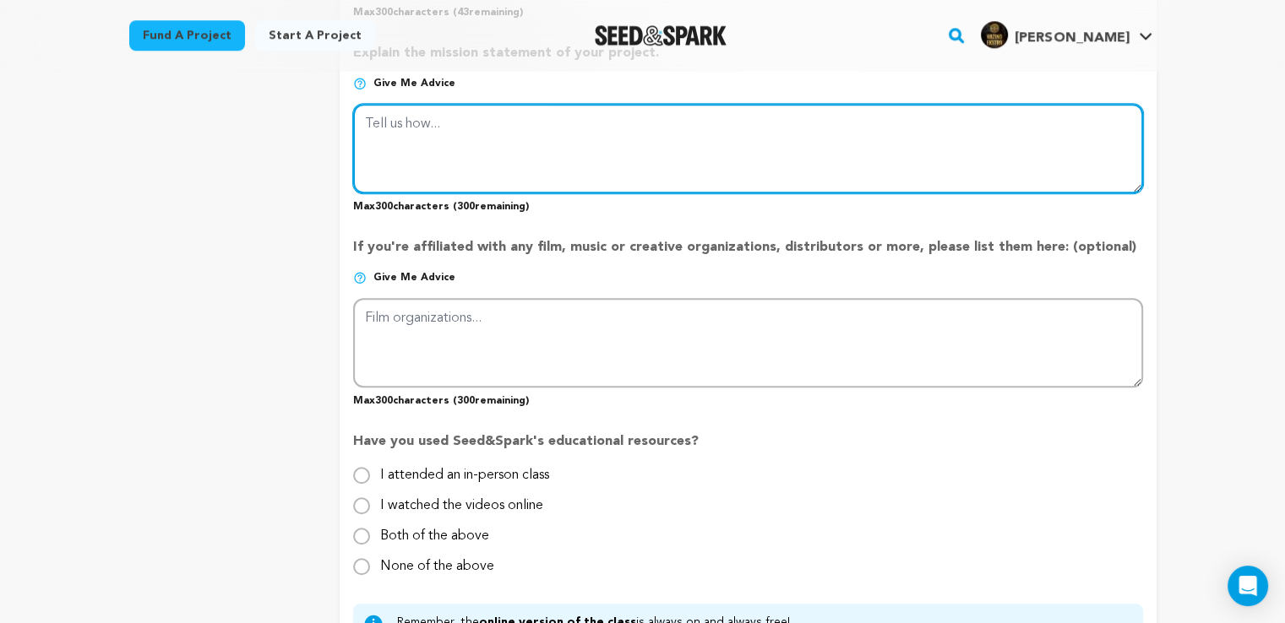
scroll to position [1190, 0]
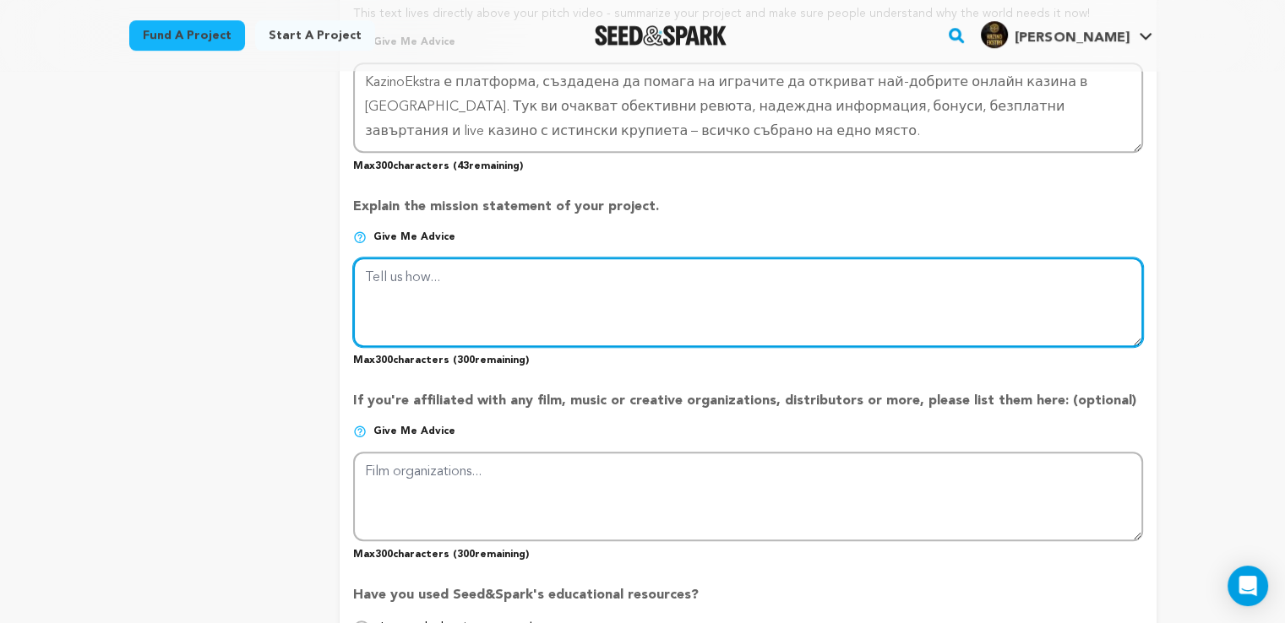
paste textarea "KazinoEkstra е платформа, създадена да помага на играчите да откриват най-добри…"
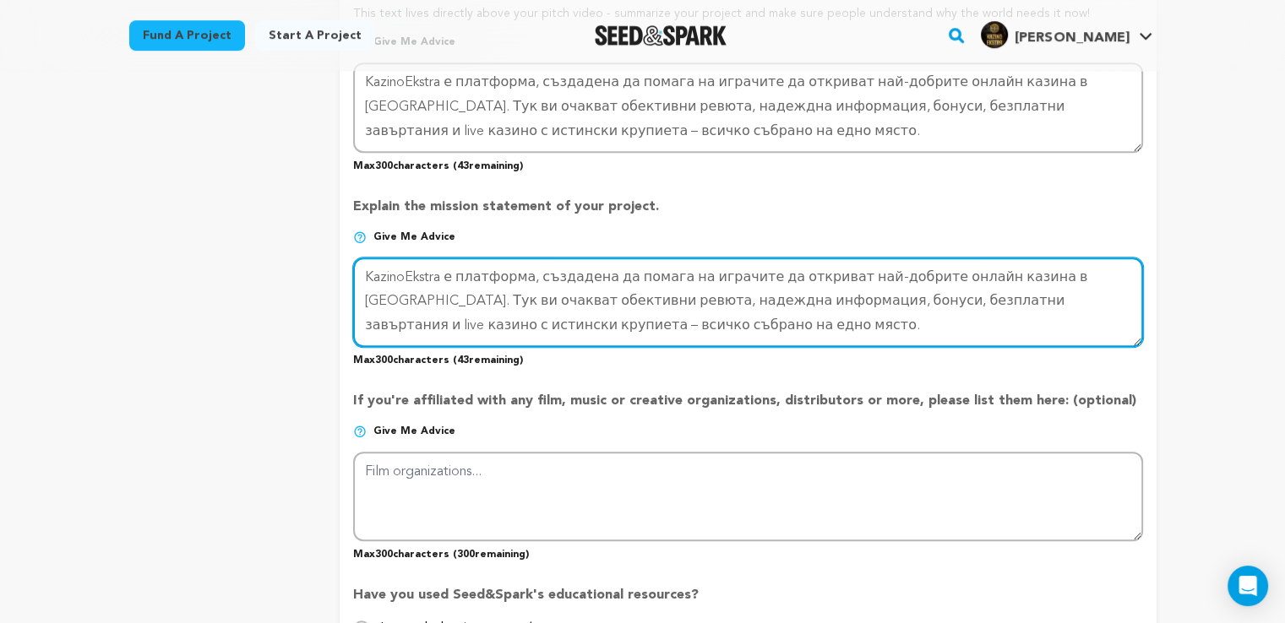
scroll to position [0, 0]
type textarea "KazinoEkstra е платформа, създадена да помага на играчите да откриват най-добри…"
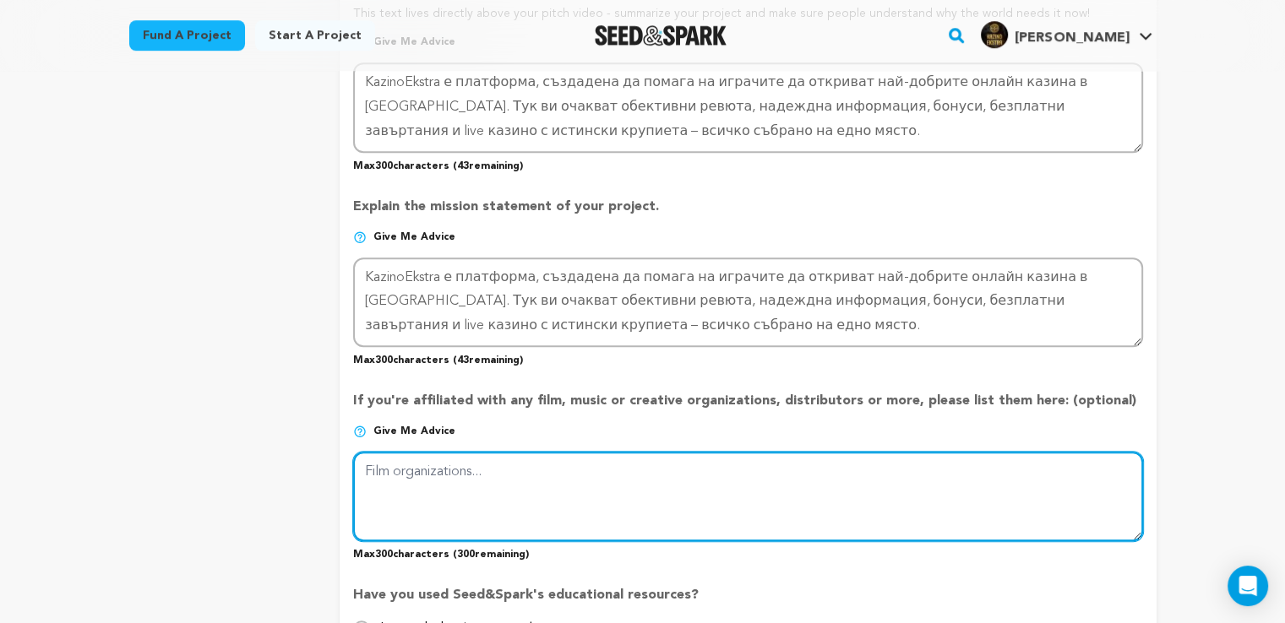
click at [461, 498] on textarea at bounding box center [747, 497] width 789 height 90
paste textarea "KazinoEkstra е платформа, създадена да помага на играчите да откриват най-добри…"
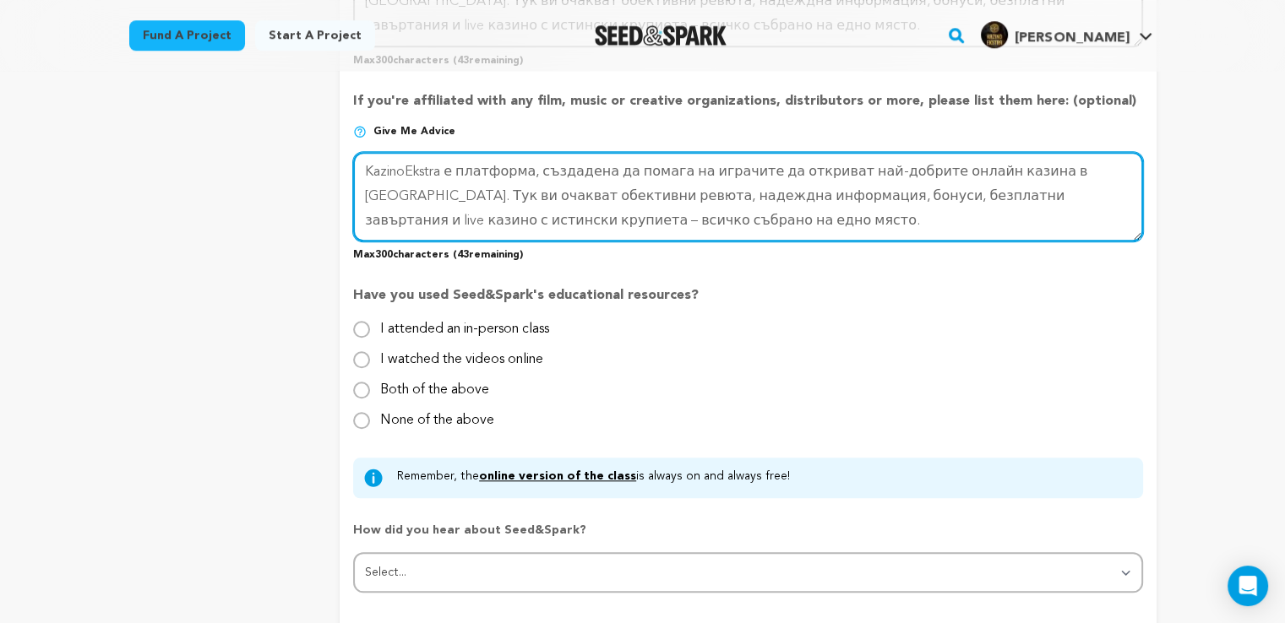
scroll to position [1613, 0]
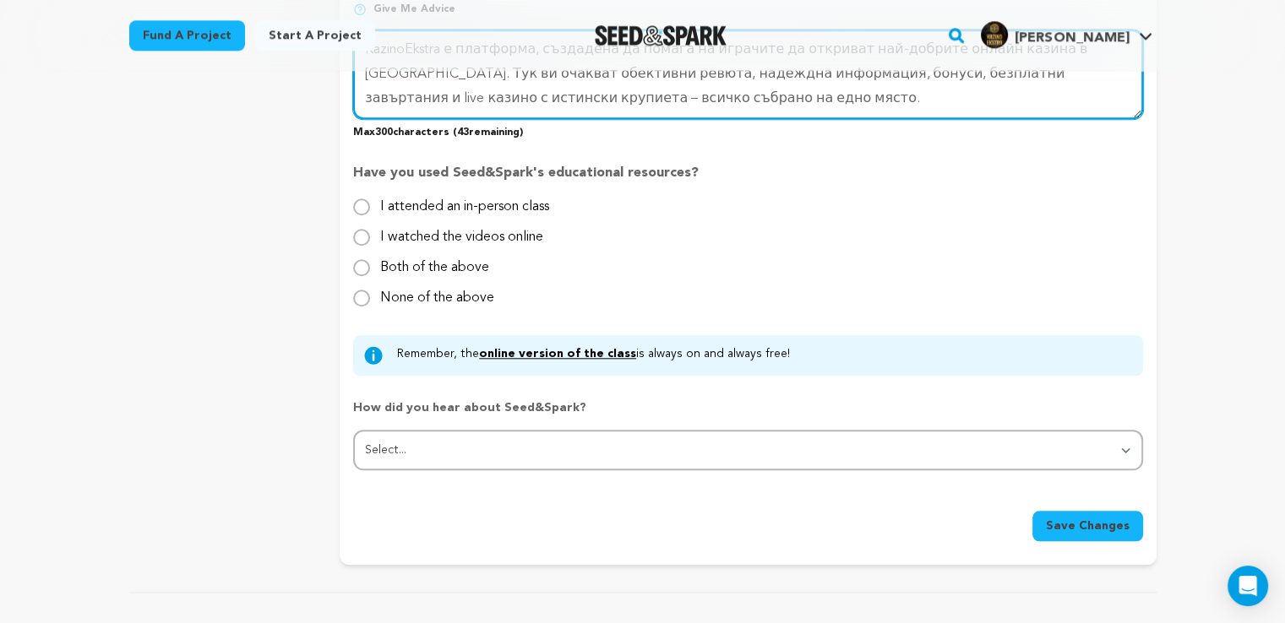
type textarea "KazinoEkstra е платформа, създадена да помага на играчите да откриват най-добри…"
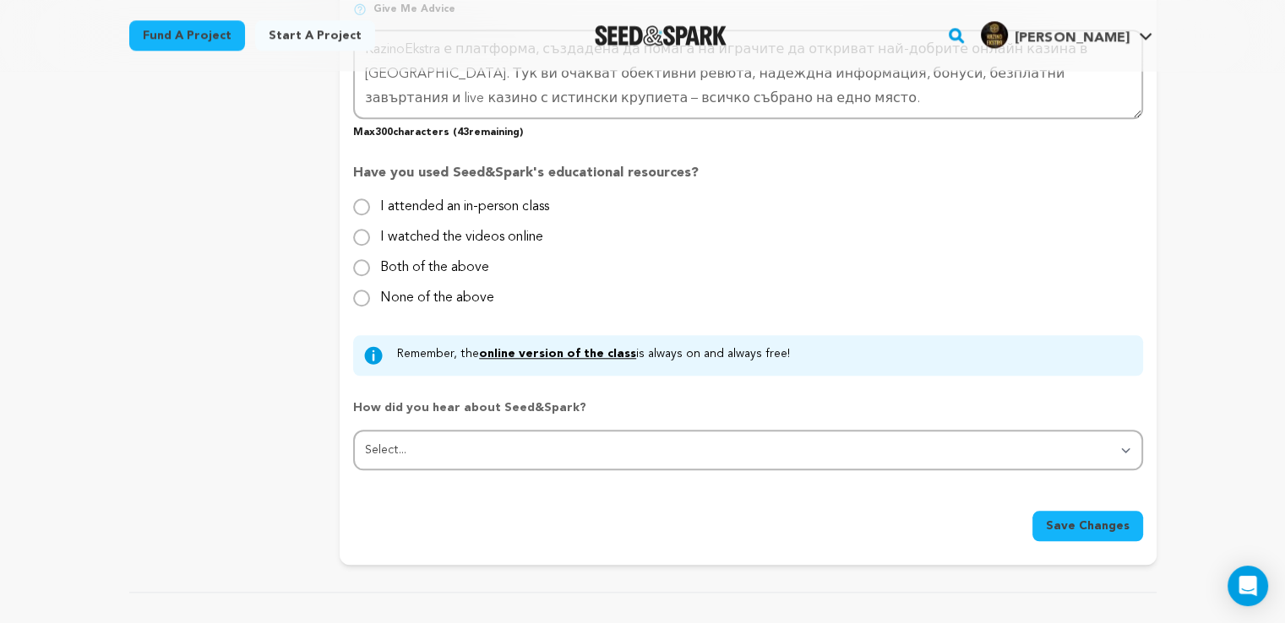
click at [1064, 530] on button "Save Changes" at bounding box center [1087, 526] width 111 height 30
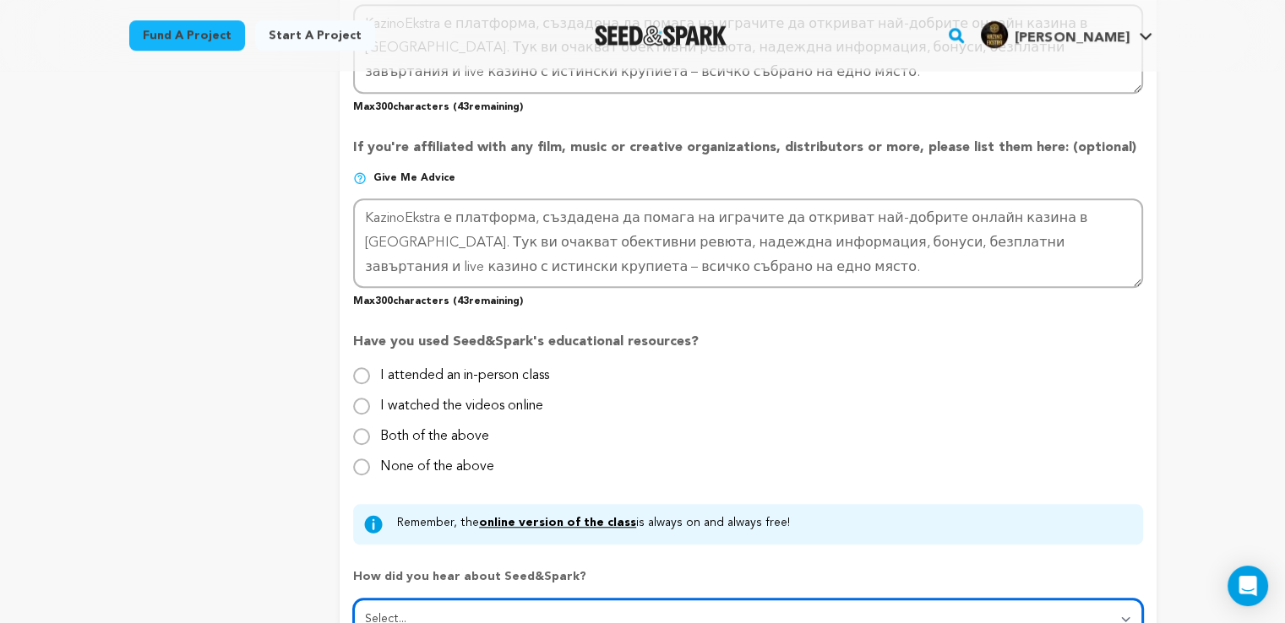
scroll to position [1697, 0]
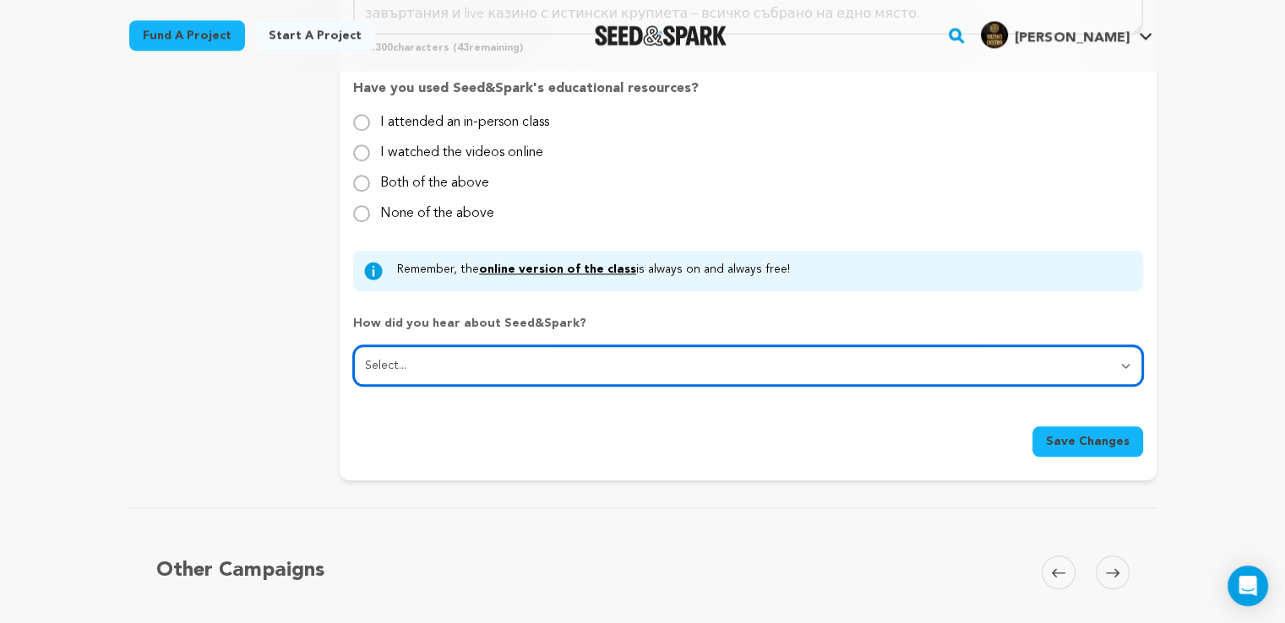
click at [480, 370] on select "Select... From a friend Social media Film festival or film organization Took an…" at bounding box center [747, 366] width 789 height 41
click at [353, 346] on select "Select... From a friend Social media Film festival or film organization Took an…" at bounding box center [747, 366] width 789 height 41
click at [575, 371] on select "Select... From a friend Social media Film festival or film organization Took an…" at bounding box center [747, 366] width 789 height 41
select select "2"
click at [353, 346] on select "Select... From a friend Social media Film festival or film organization Took an…" at bounding box center [747, 366] width 789 height 41
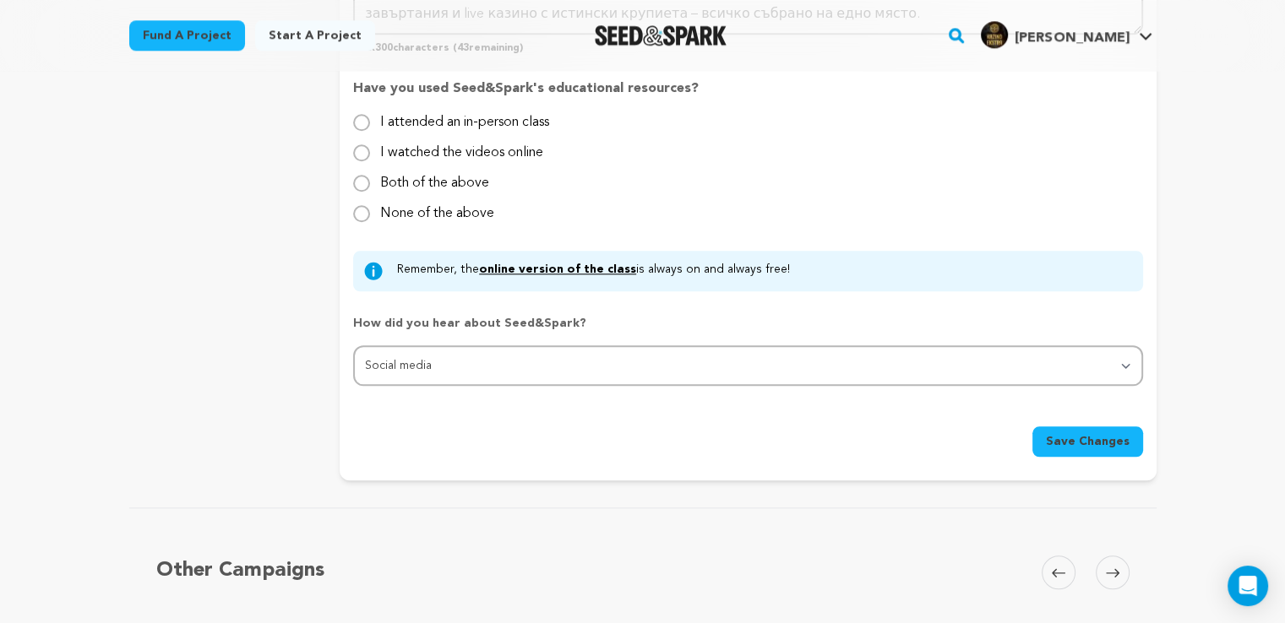
drag, startPoint x: 1112, startPoint y: 437, endPoint x: 1058, endPoint y: 433, distance: 54.2
click at [1111, 437] on span "Save Changes" at bounding box center [1088, 441] width 84 height 17
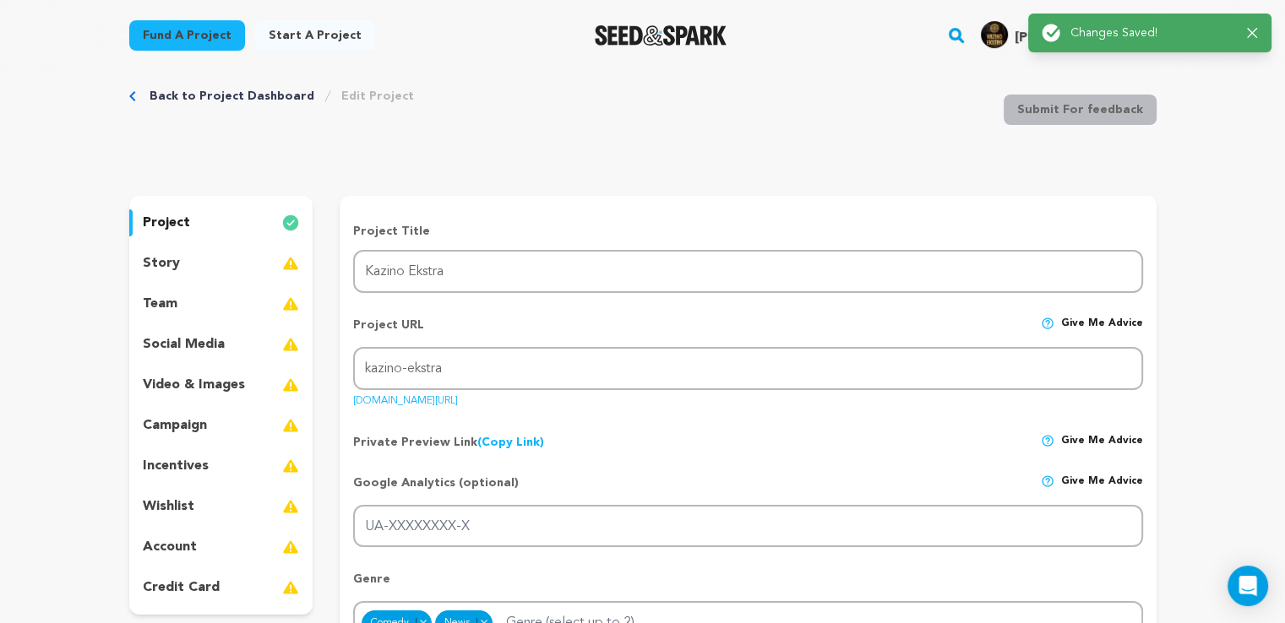
scroll to position [0, 0]
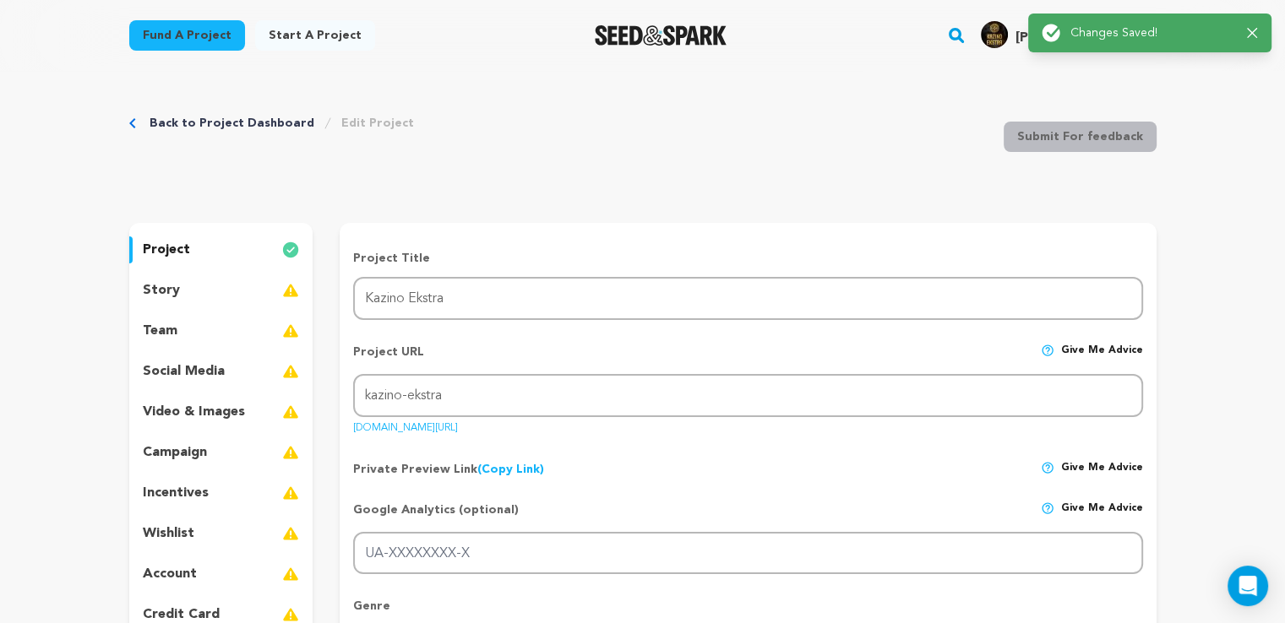
click at [165, 288] on p "story" at bounding box center [161, 290] width 37 height 20
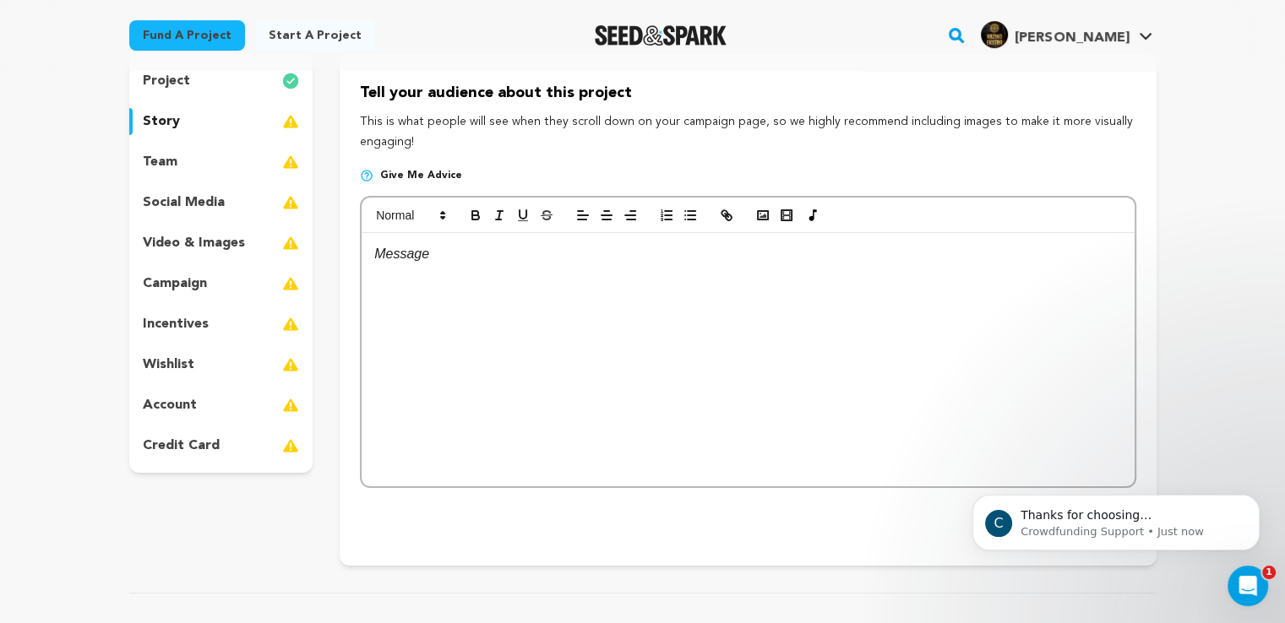
click at [471, 264] on p at bounding box center [747, 254] width 747 height 22
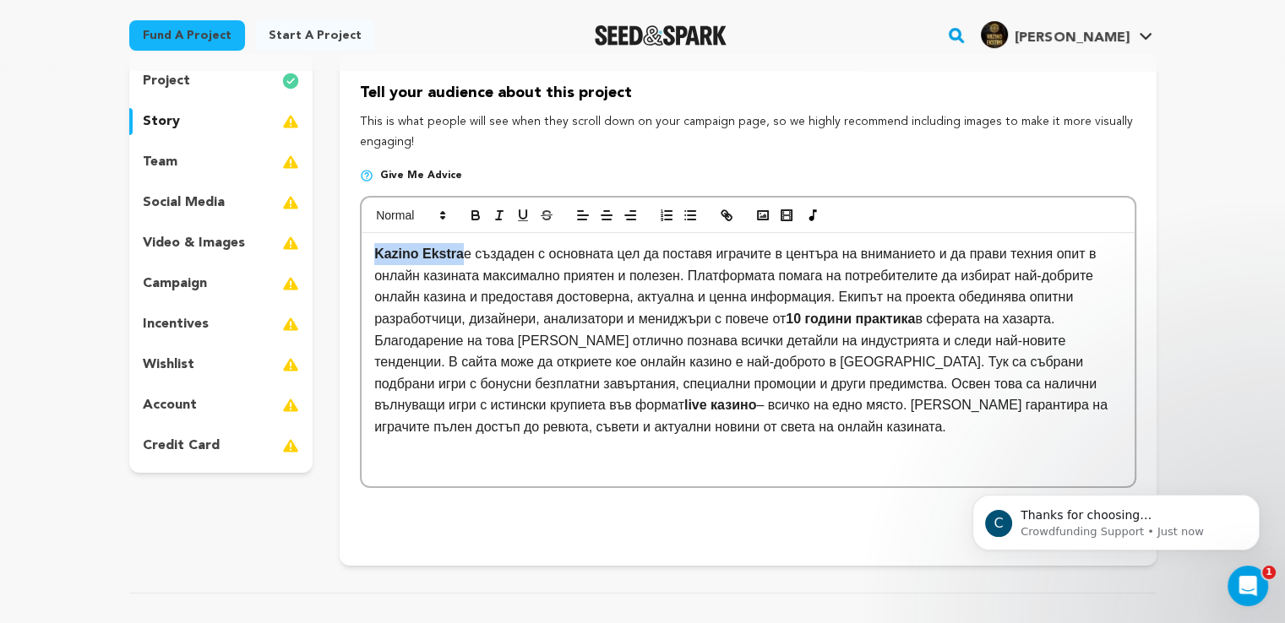
drag, startPoint x: 457, startPoint y: 253, endPoint x: 355, endPoint y: 255, distance: 102.2
click at [355, 255] on div "Tell your audience about this project This is what people will see when they sc…" at bounding box center [748, 310] width 816 height 512
click at [730, 211] on icon "button" at bounding box center [726, 215] width 15 height 15
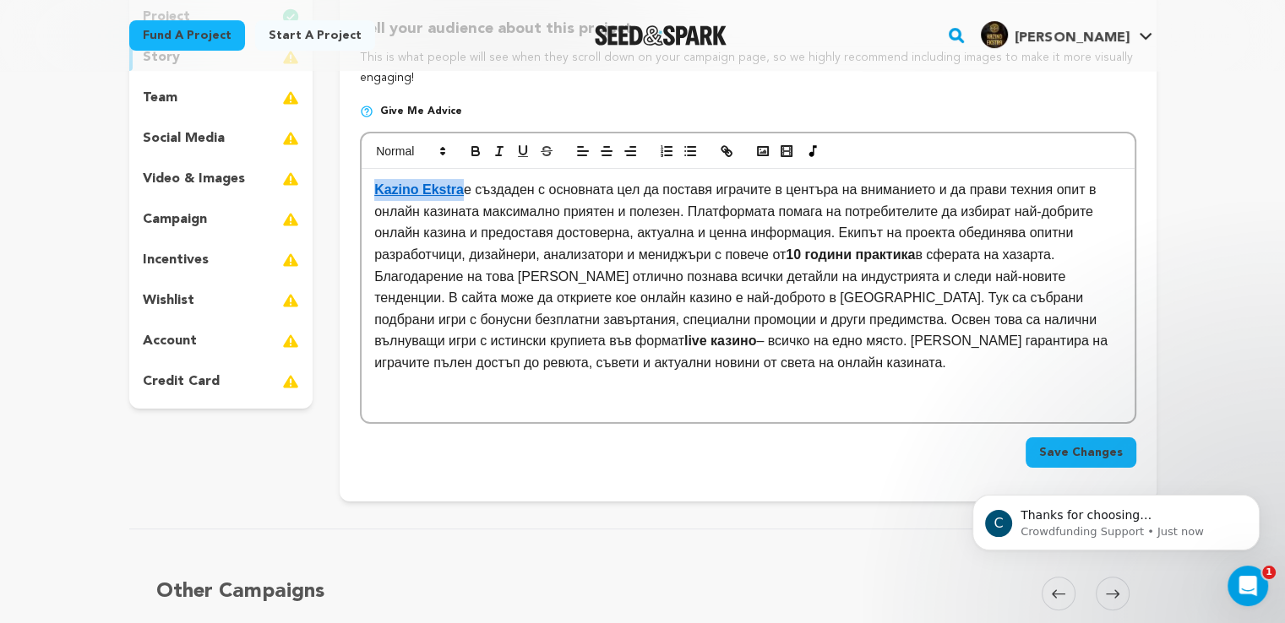
scroll to position [422, 0]
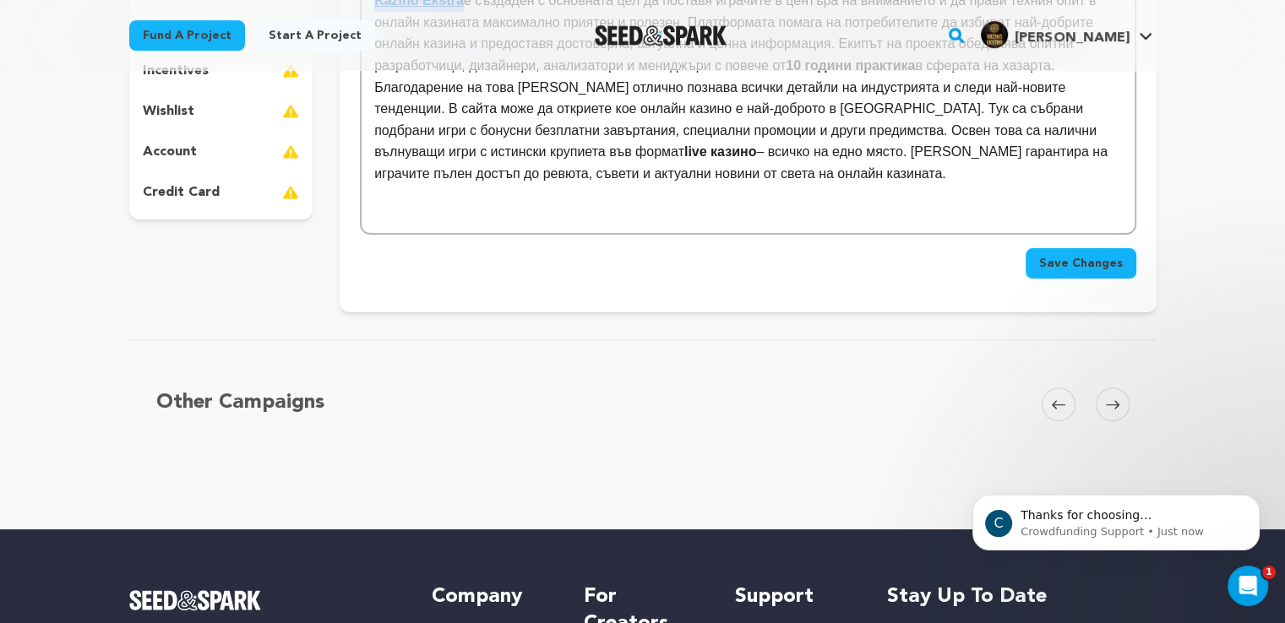
click at [1044, 263] on span "Save Changes" at bounding box center [1081, 263] width 84 height 17
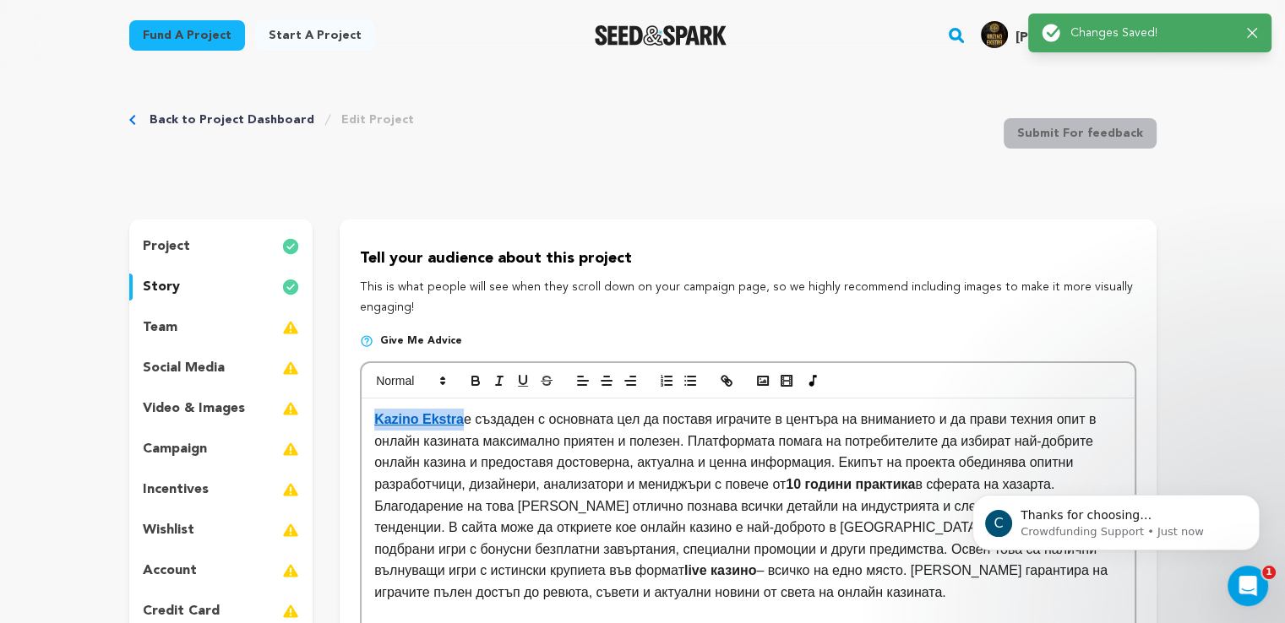
scroll to position [0, 0]
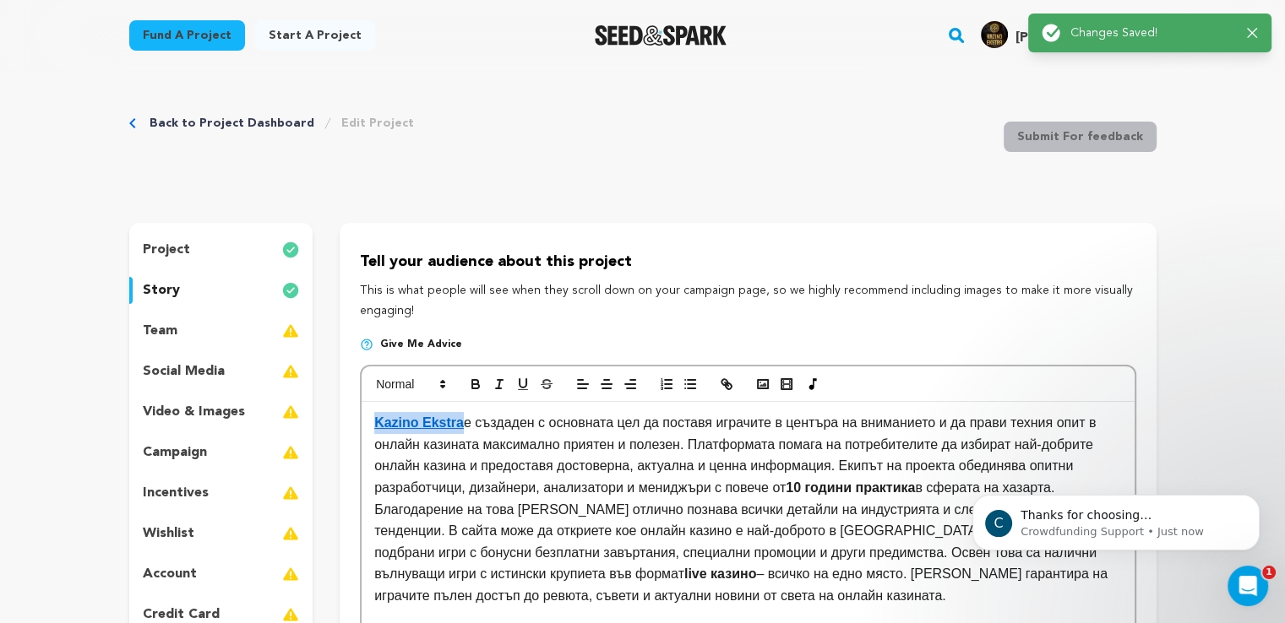
click at [221, 368] on p "social media" at bounding box center [184, 372] width 82 height 20
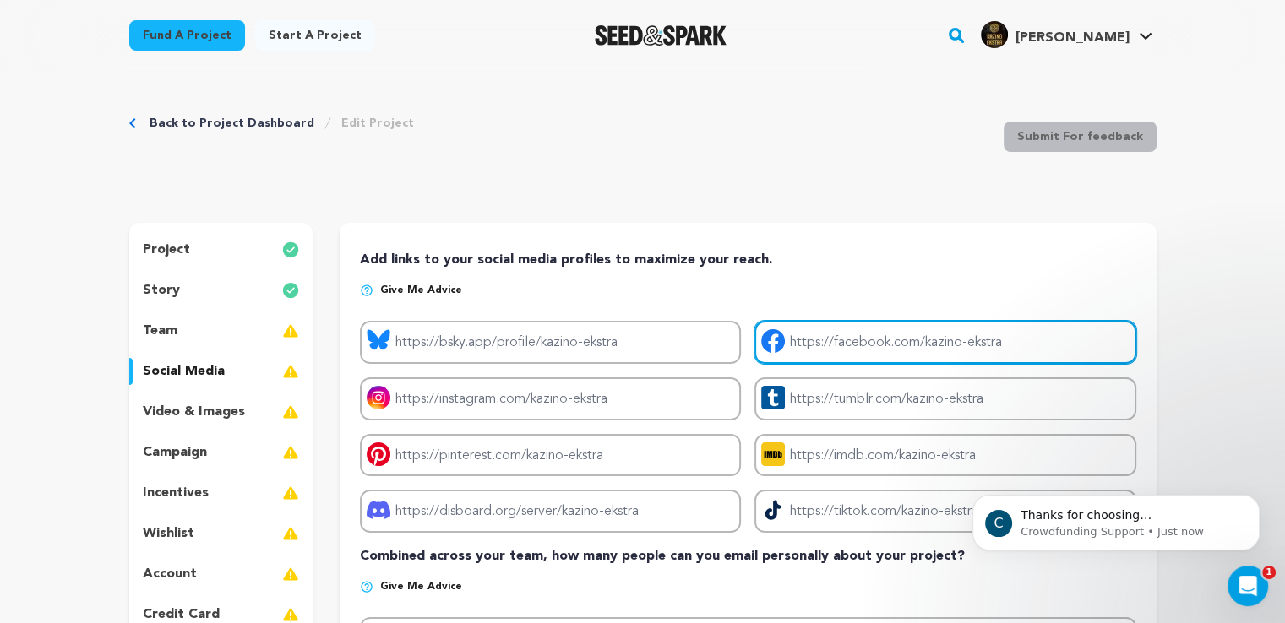
click at [817, 344] on input "Project facebook link" at bounding box center [944, 342] width 381 height 43
paste input "https://www.facebook.com/KazinoEkstra"
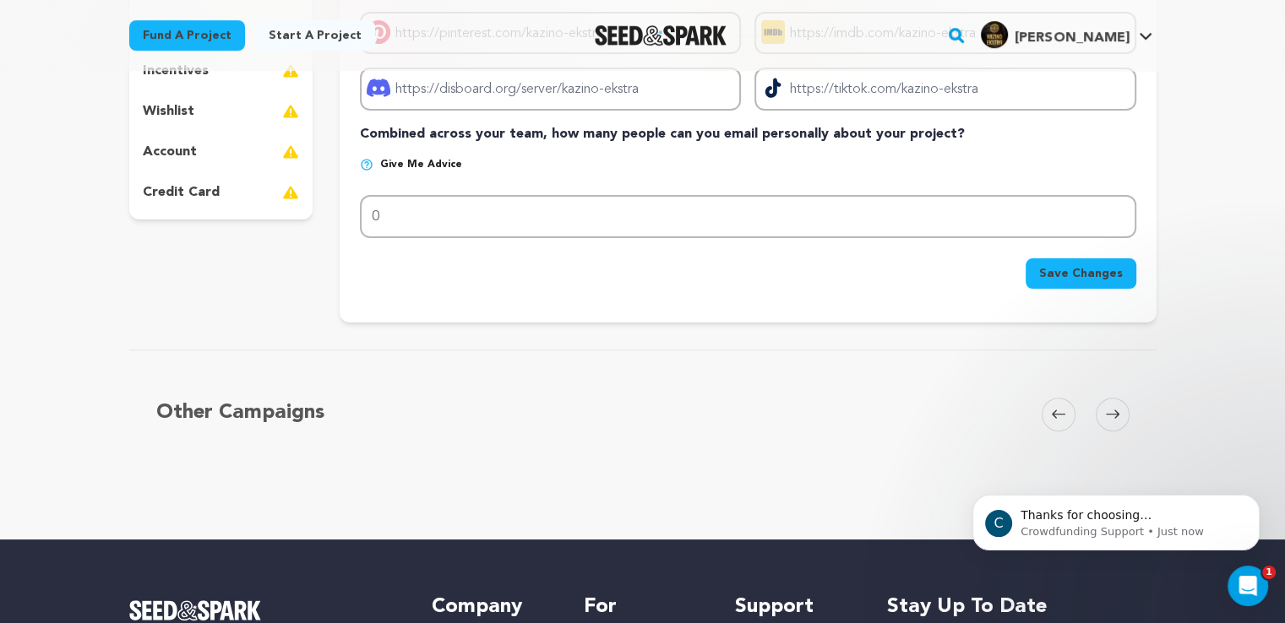
type input "https://www.facebook.com/KazinoEkstra"
click at [1064, 265] on span "Save Changes" at bounding box center [1081, 273] width 84 height 17
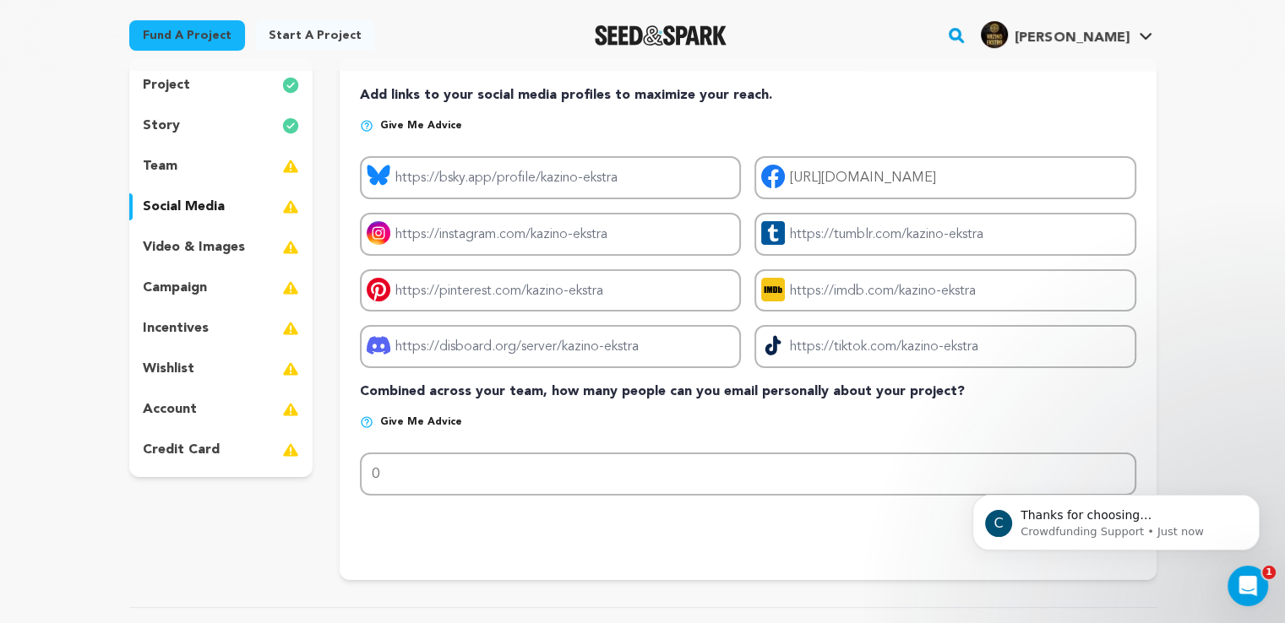
scroll to position [84, 0]
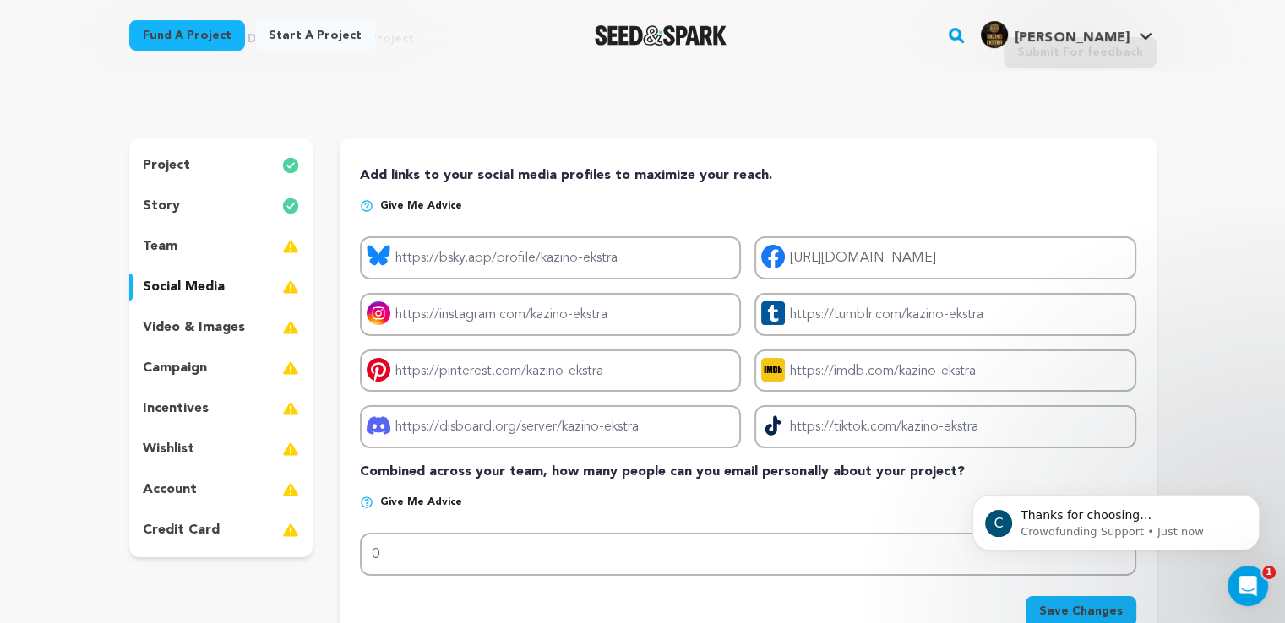
click at [169, 163] on p "project" at bounding box center [166, 165] width 47 height 20
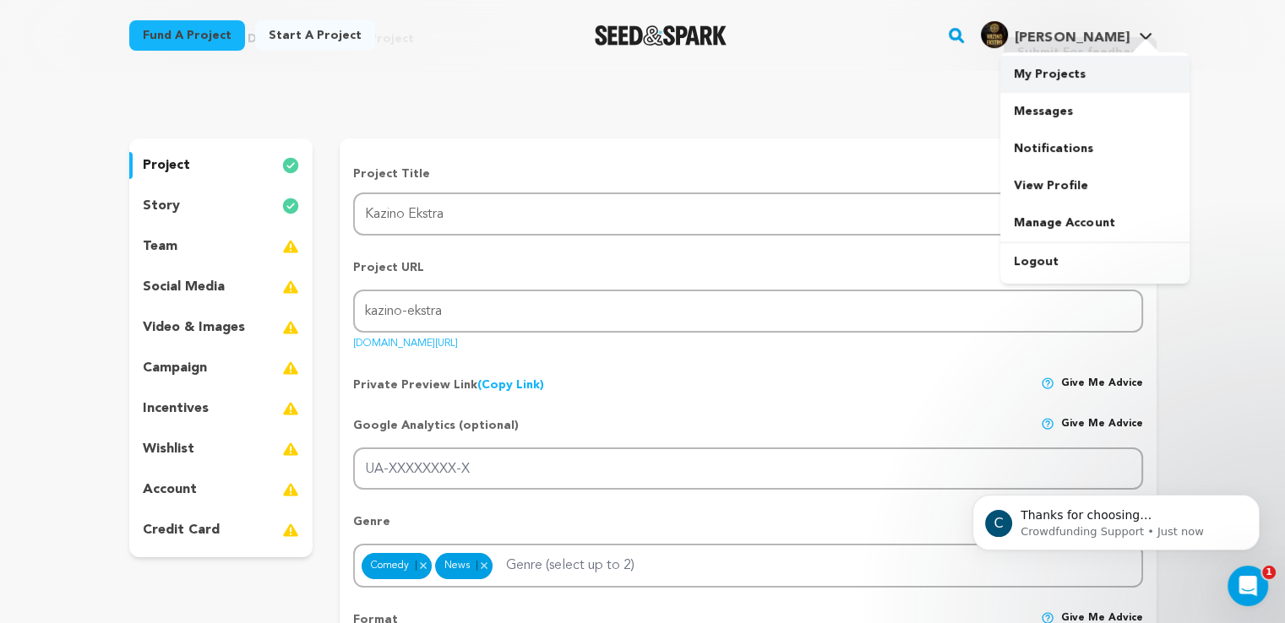
click at [1033, 78] on link "My Projects" at bounding box center [1094, 74] width 189 height 37
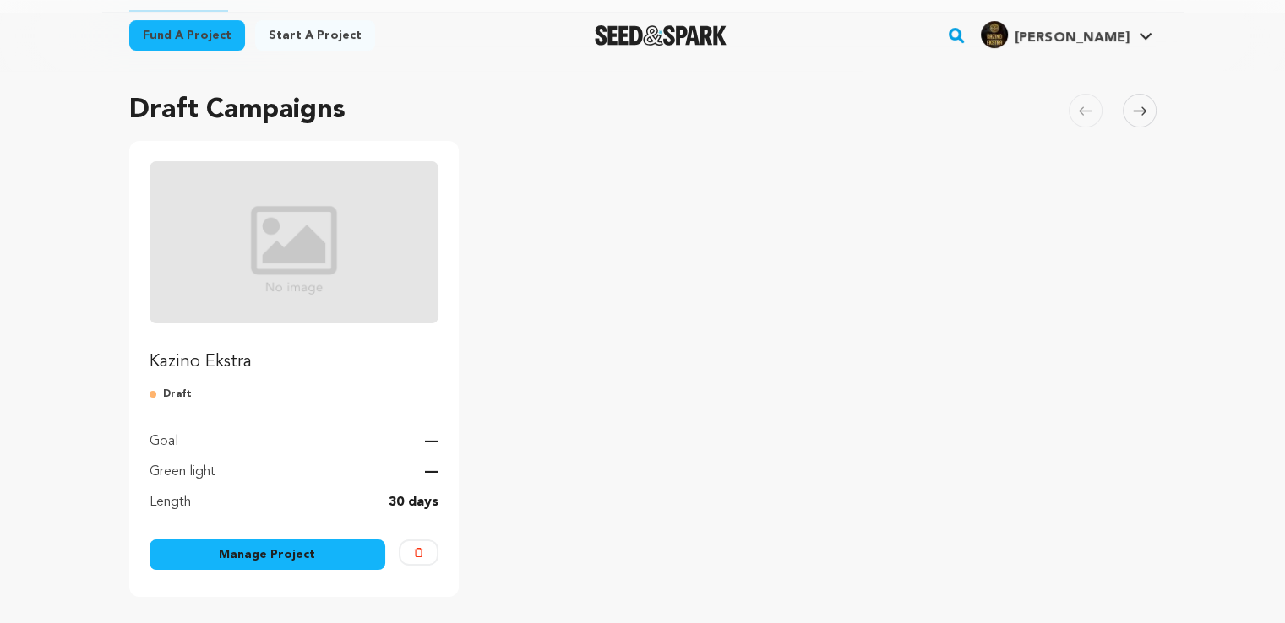
scroll to position [253, 0]
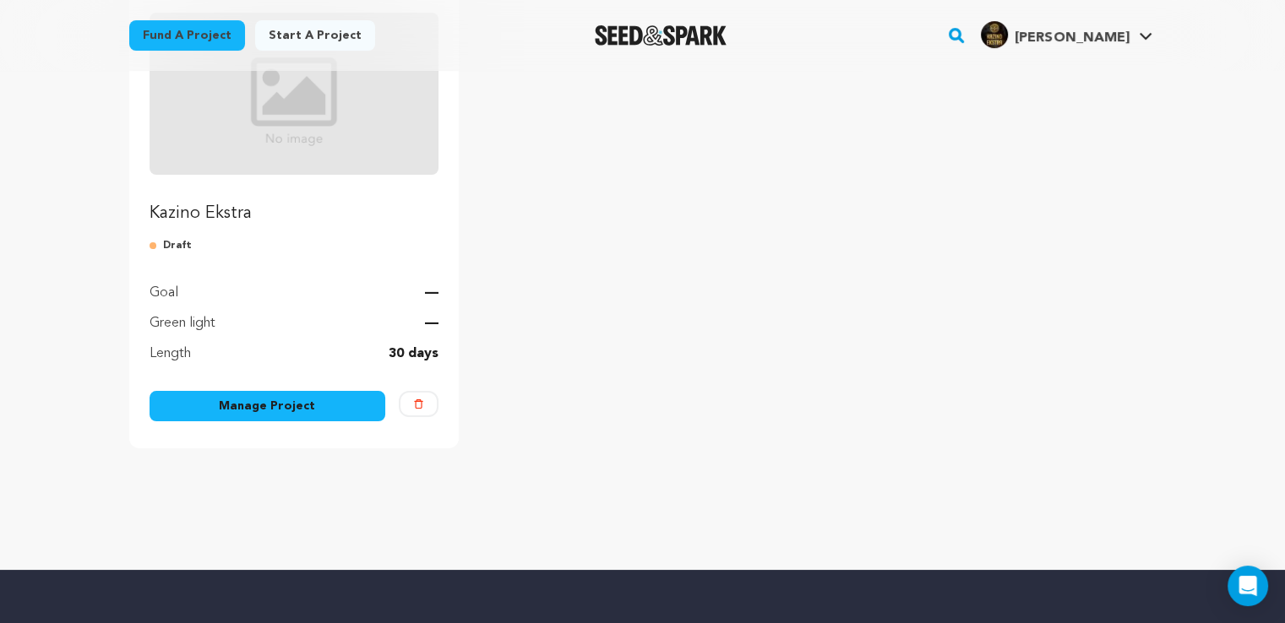
click at [205, 213] on p "Kazino Ekstra" at bounding box center [295, 214] width 290 height 24
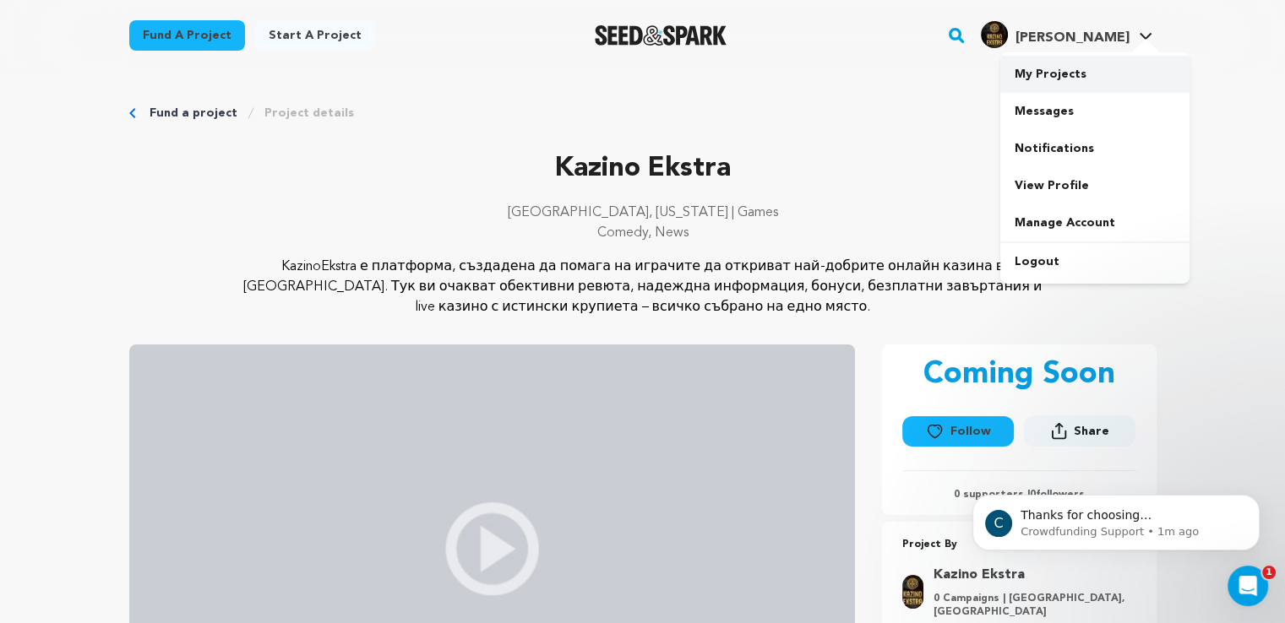
click at [1068, 68] on link "My Projects" at bounding box center [1094, 74] width 189 height 37
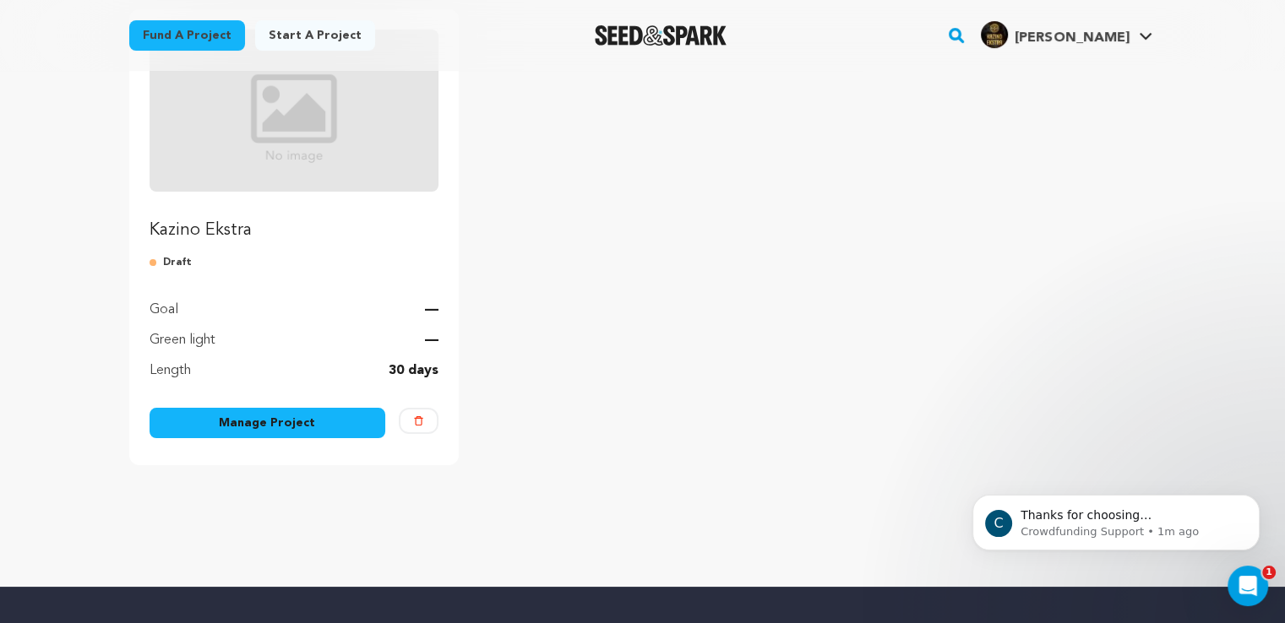
scroll to position [253, 0]
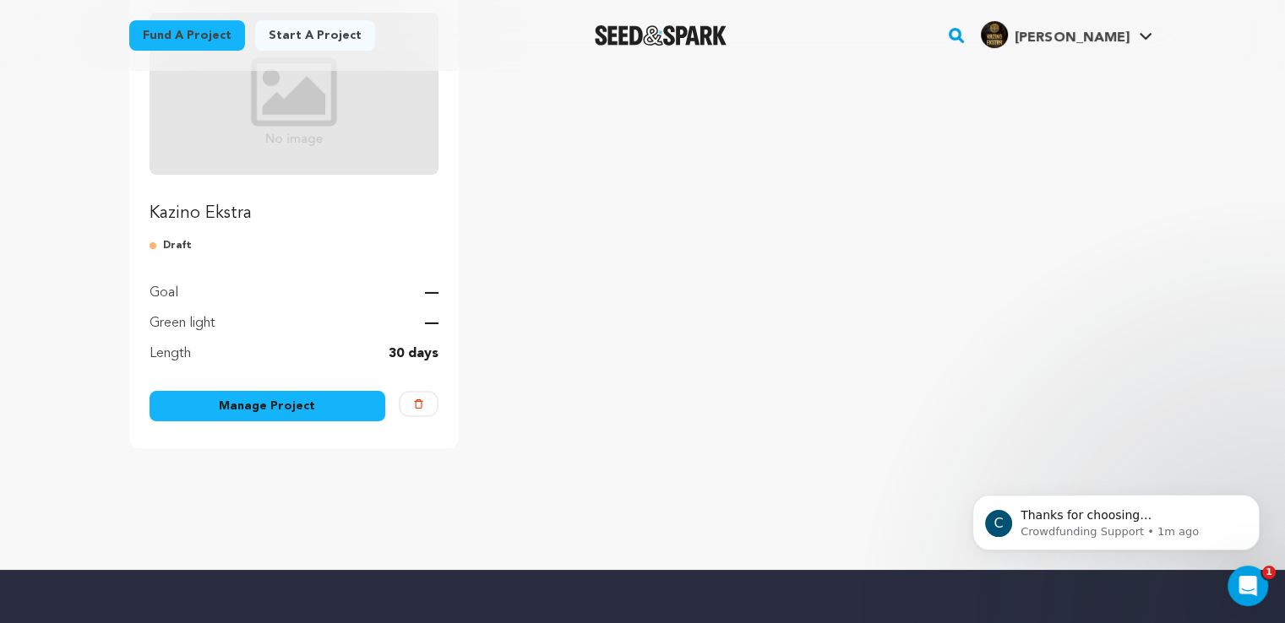
click at [310, 392] on link "Manage Project" at bounding box center [268, 406] width 237 height 30
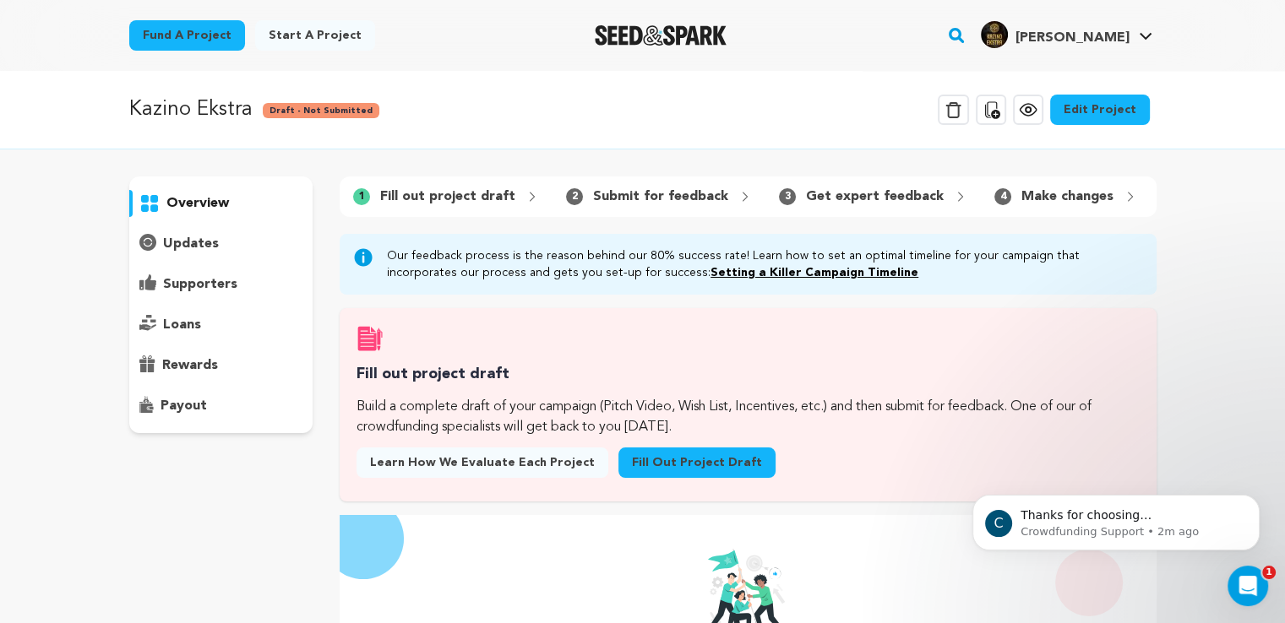
click at [1037, 107] on icon at bounding box center [1028, 110] width 20 height 20
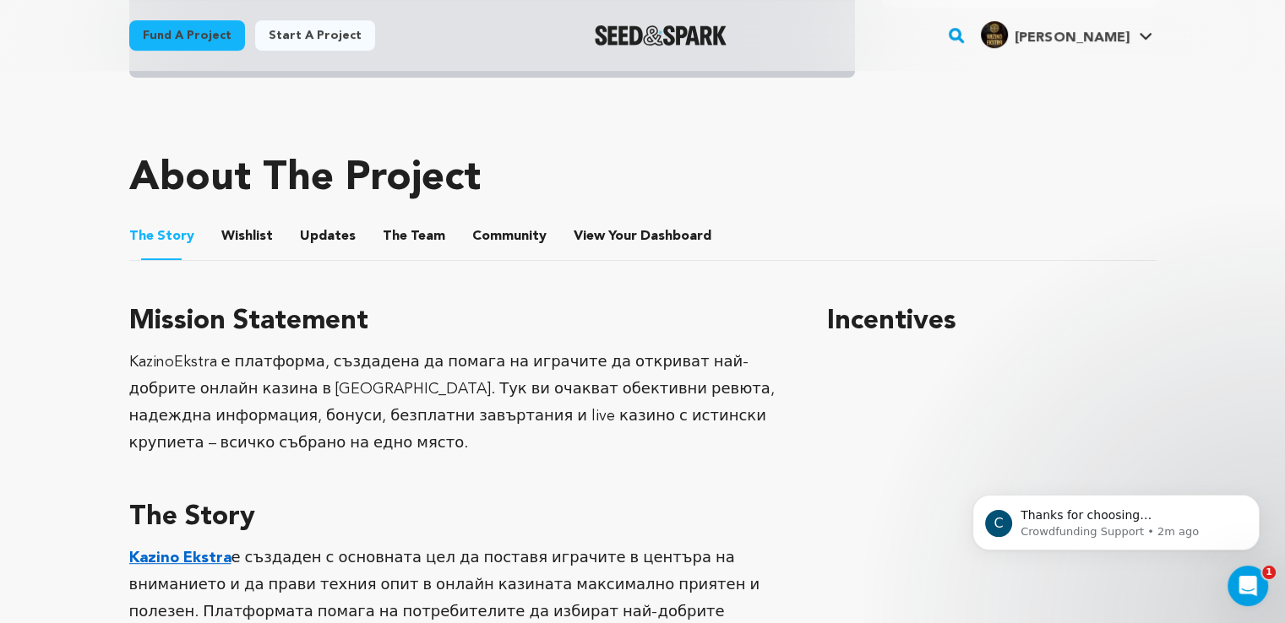
scroll to position [253, 0]
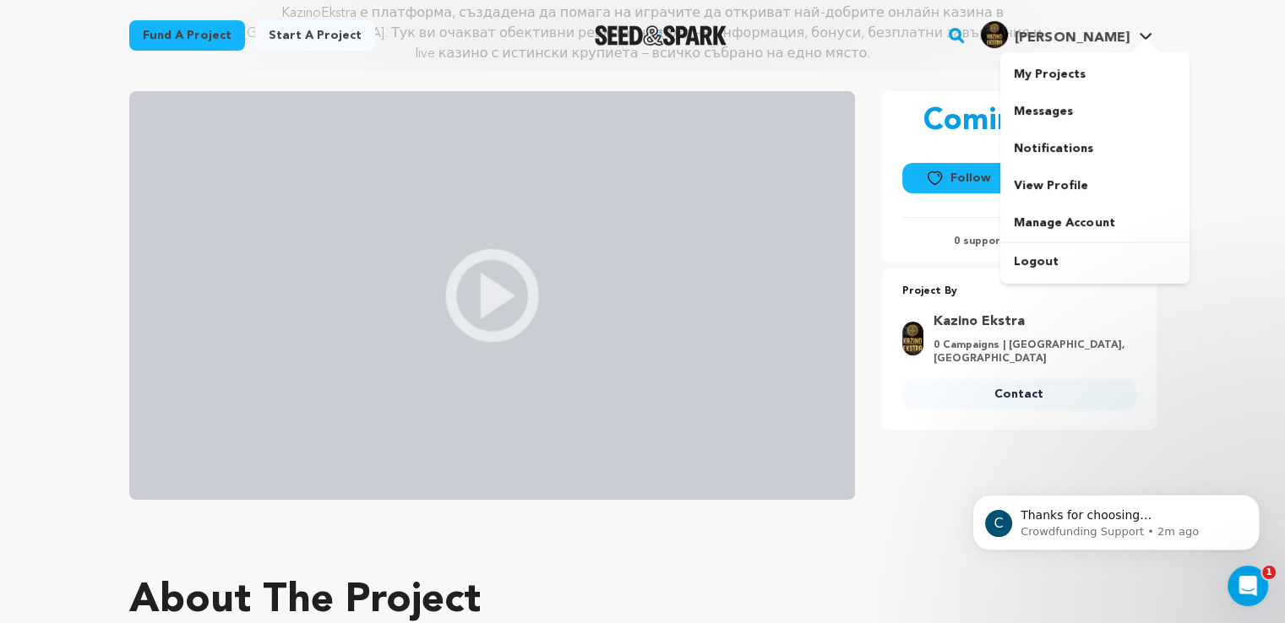
click at [1084, 35] on span "[PERSON_NAME]" at bounding box center [1072, 38] width 114 height 14
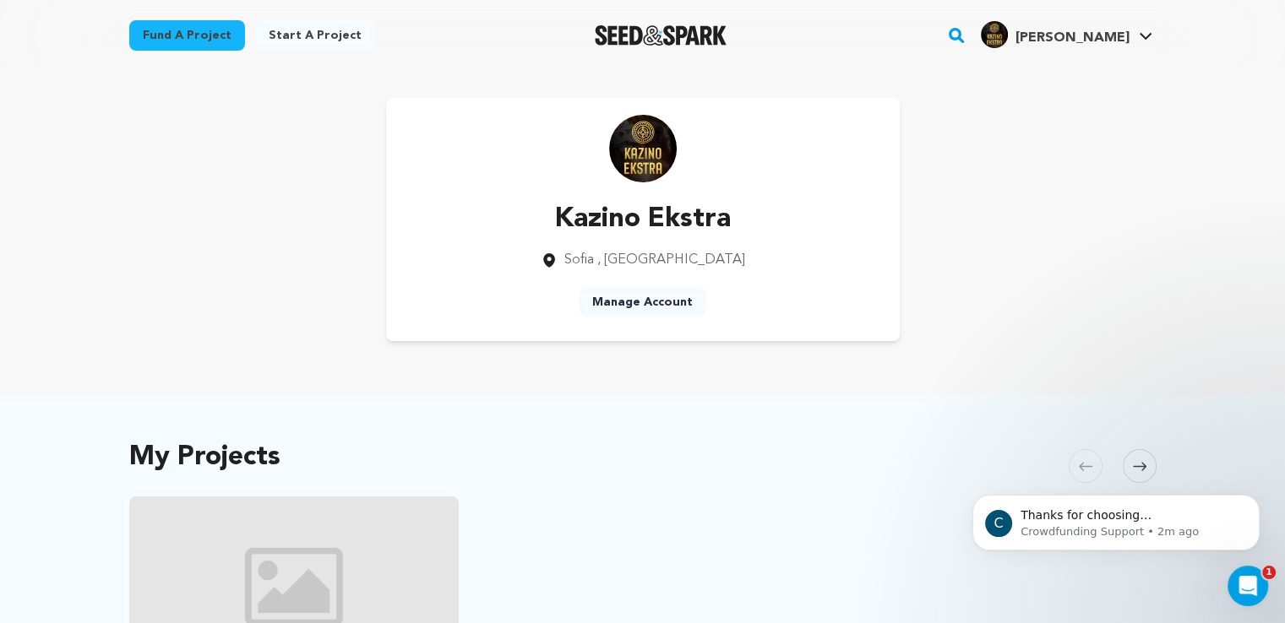
click at [645, 305] on link "Manage Account" at bounding box center [643, 302] width 128 height 30
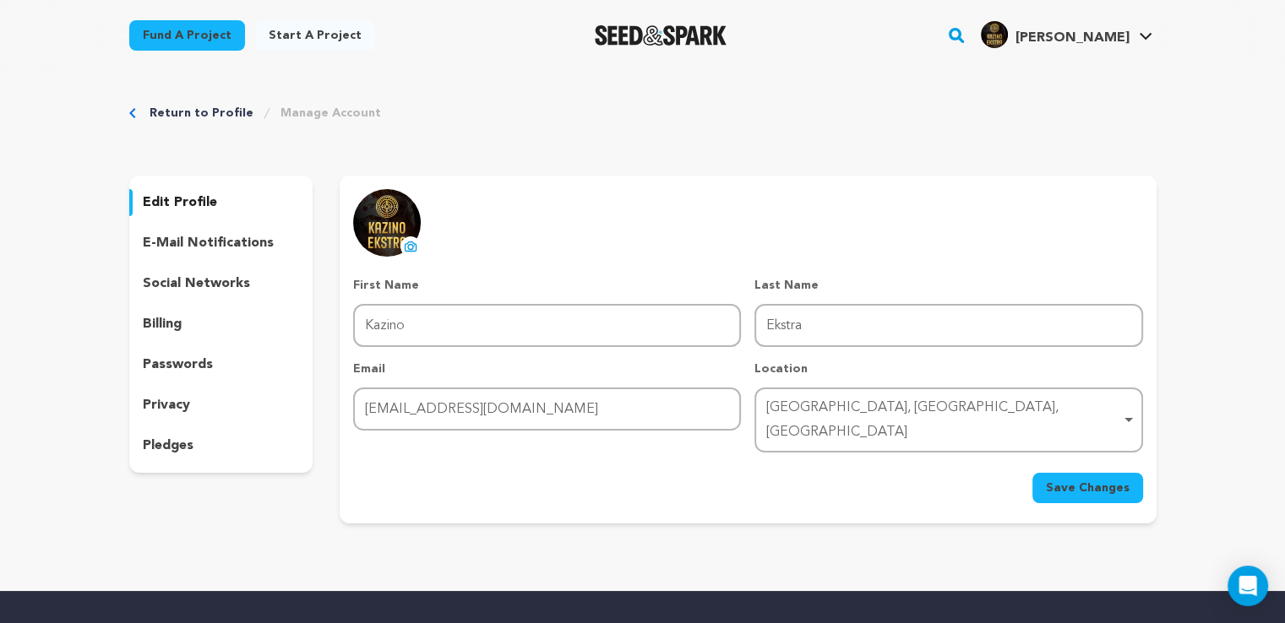
click at [175, 410] on p "privacy" at bounding box center [166, 405] width 47 height 20
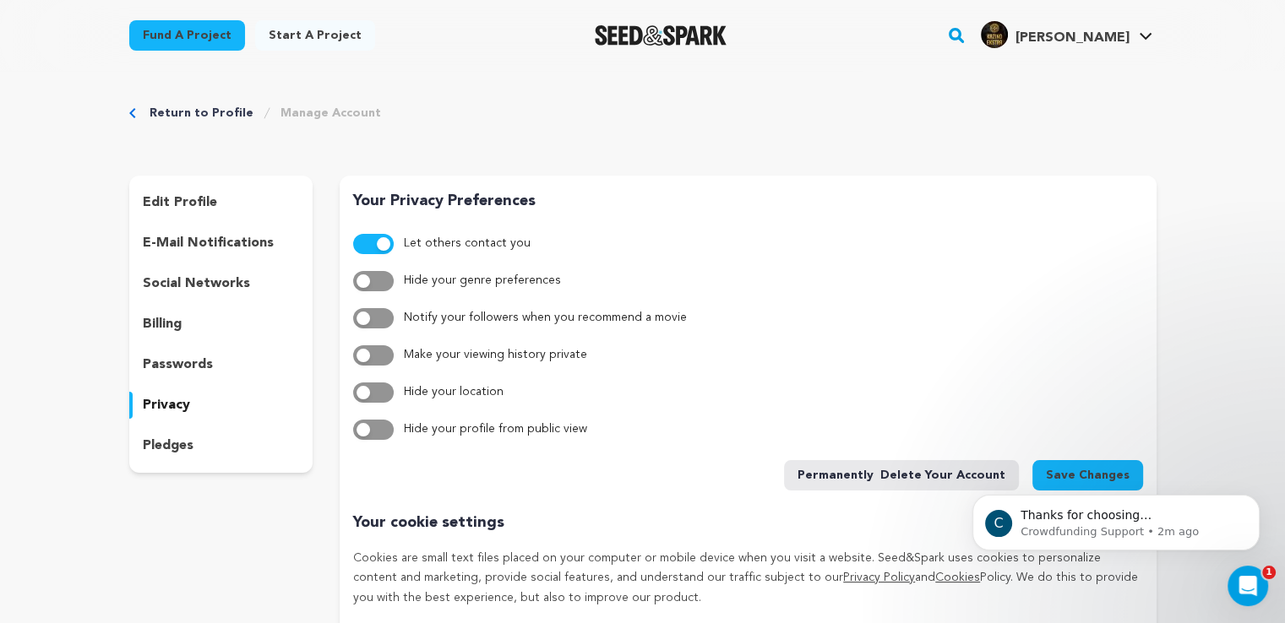
click at [728, 123] on div "Return to Profile Manage Account edit profile e-mail notifications social netwo…" at bounding box center [642, 426] width 1081 height 711
click at [1035, 80] on link "My Projects" at bounding box center [1094, 74] width 189 height 37
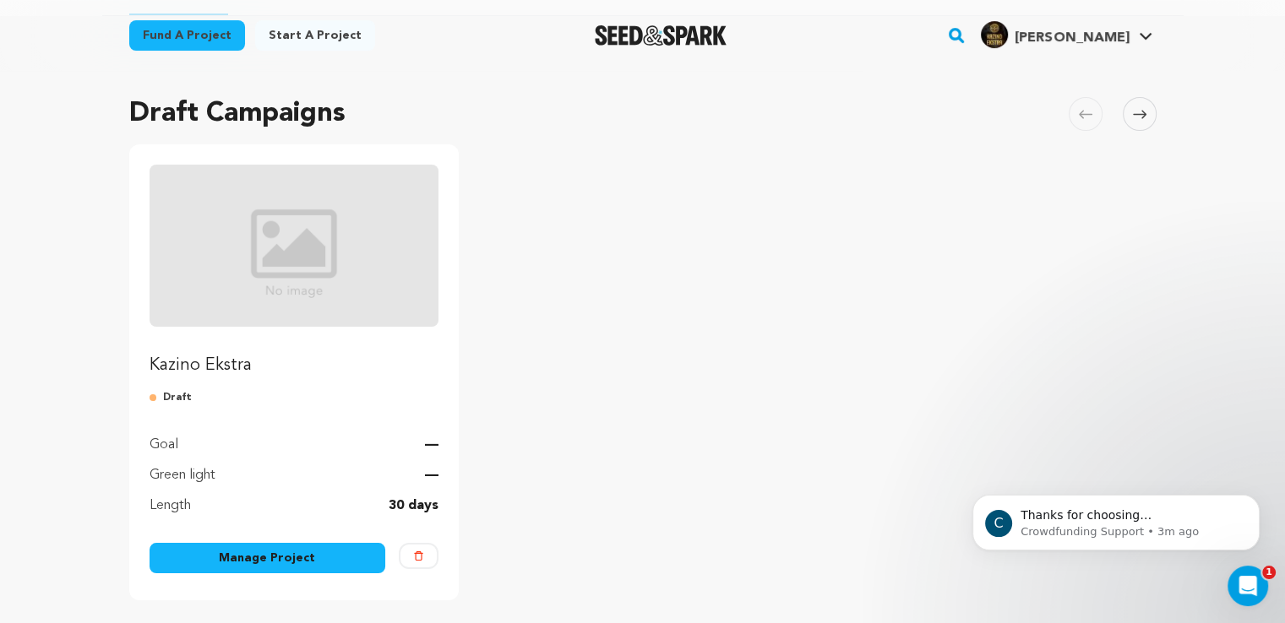
scroll to position [253, 0]
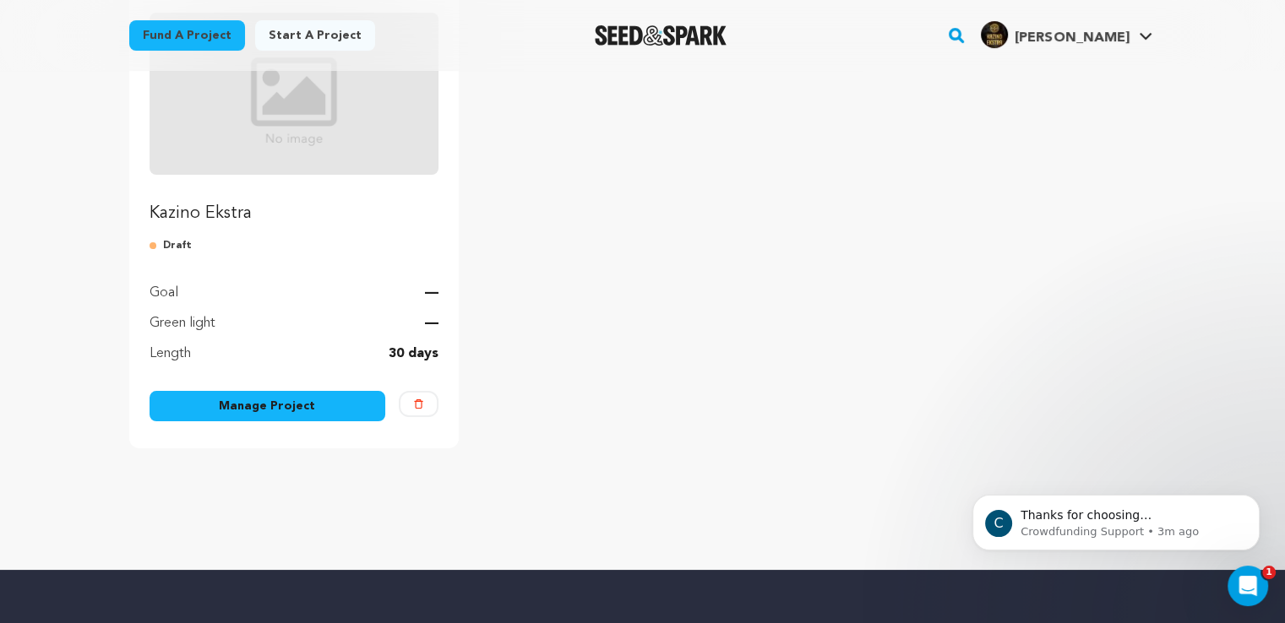
click at [259, 408] on link "Manage Project" at bounding box center [268, 406] width 237 height 30
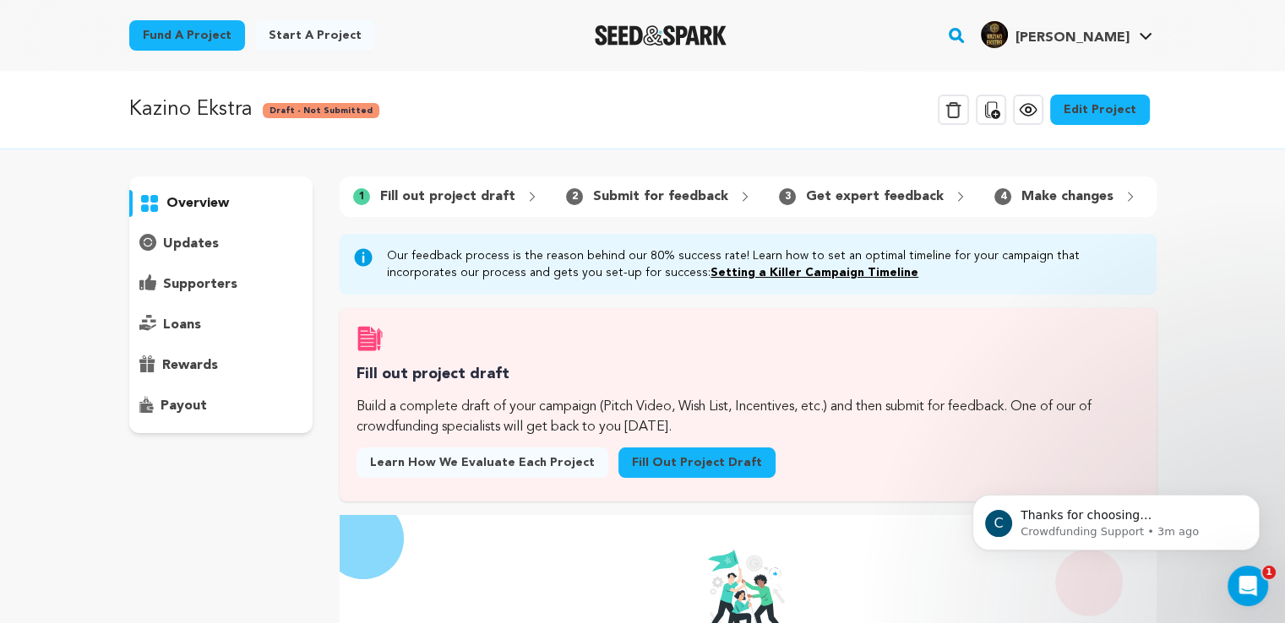
click at [999, 112] on icon at bounding box center [991, 109] width 15 height 17
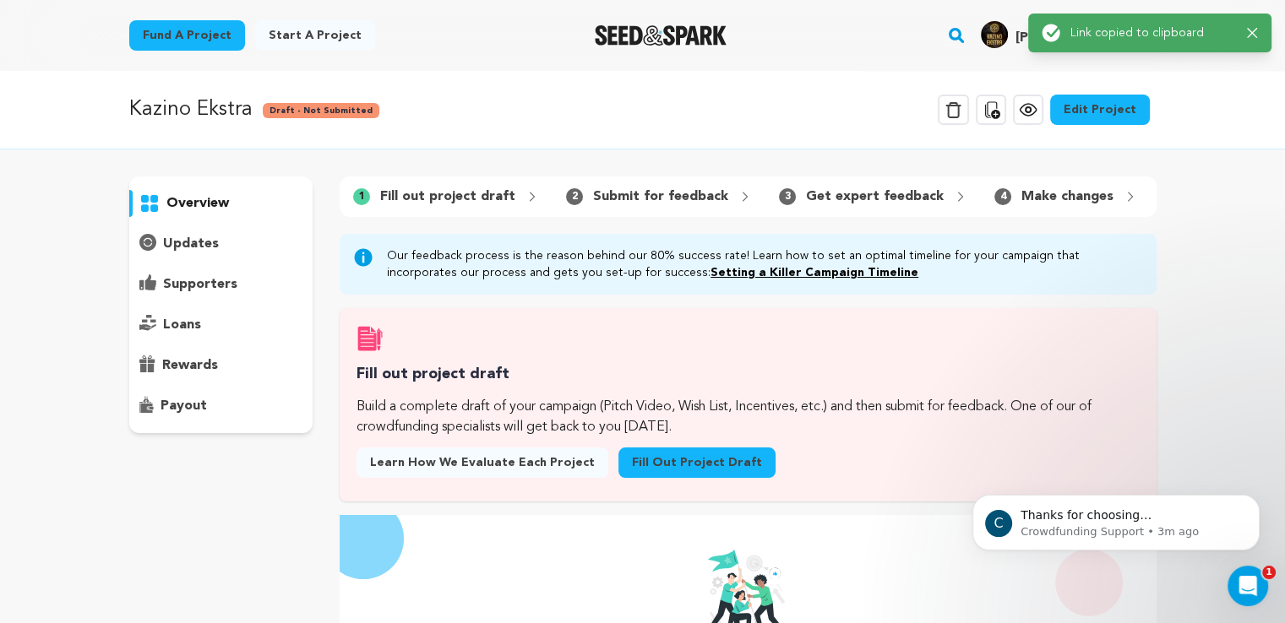
click at [1001, 114] on icon at bounding box center [991, 110] width 20 height 20
